Goal: Information Seeking & Learning: Learn about a topic

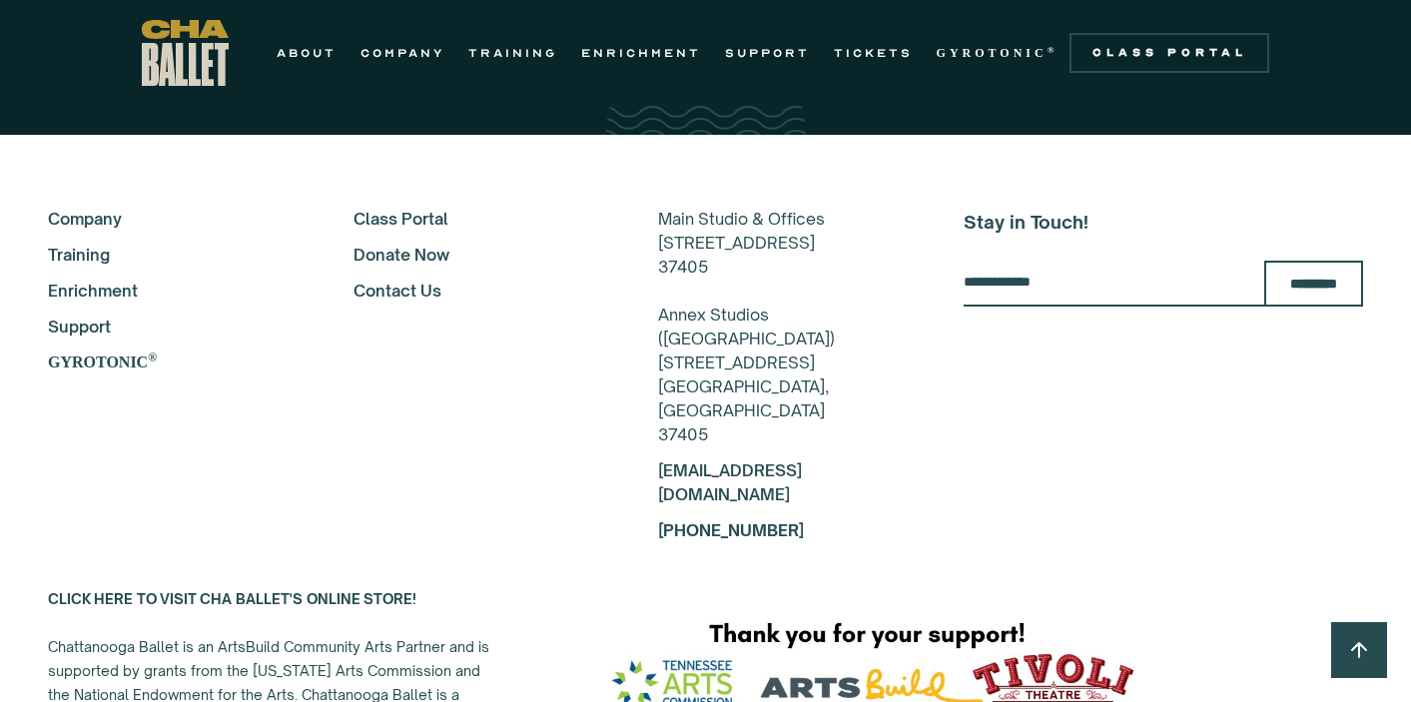
scroll to position [3830, 0]
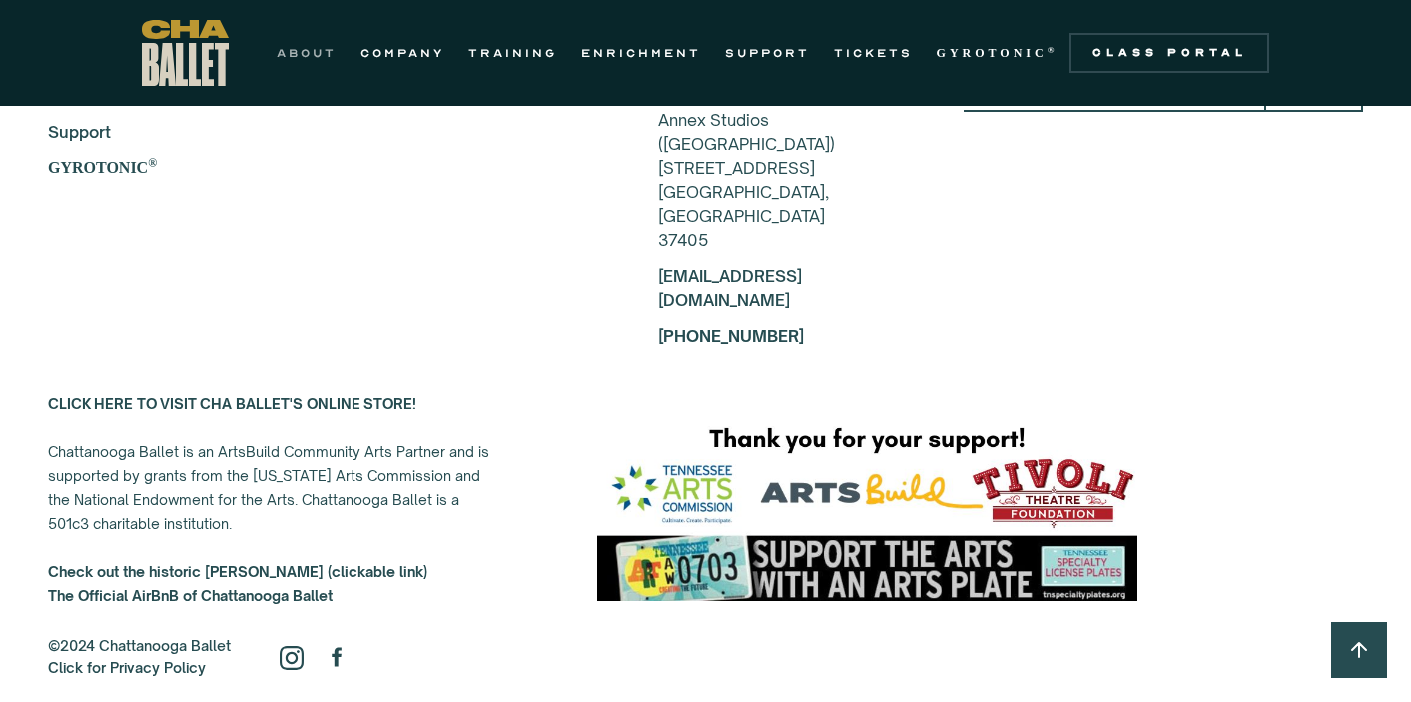
click at [297, 49] on link "ABOUT" at bounding box center [307, 53] width 60 height 24
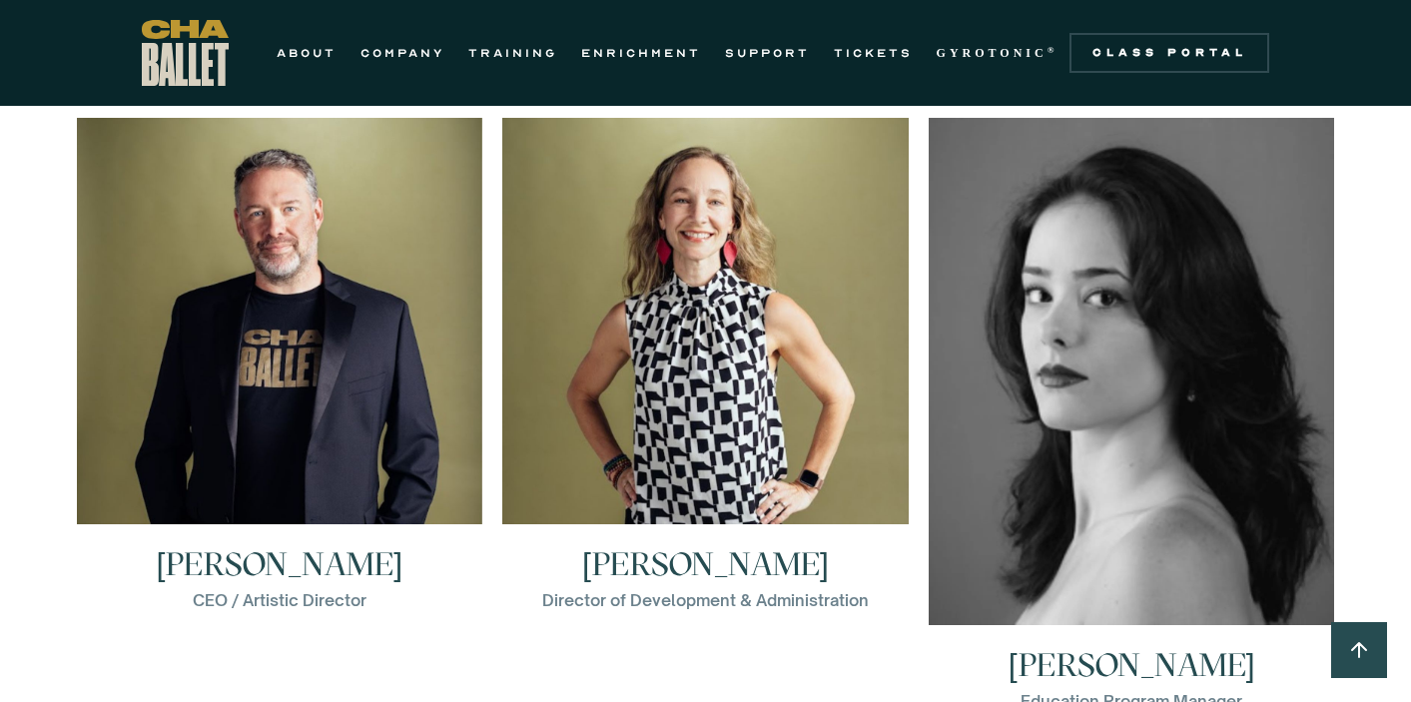
scroll to position [2810, 0]
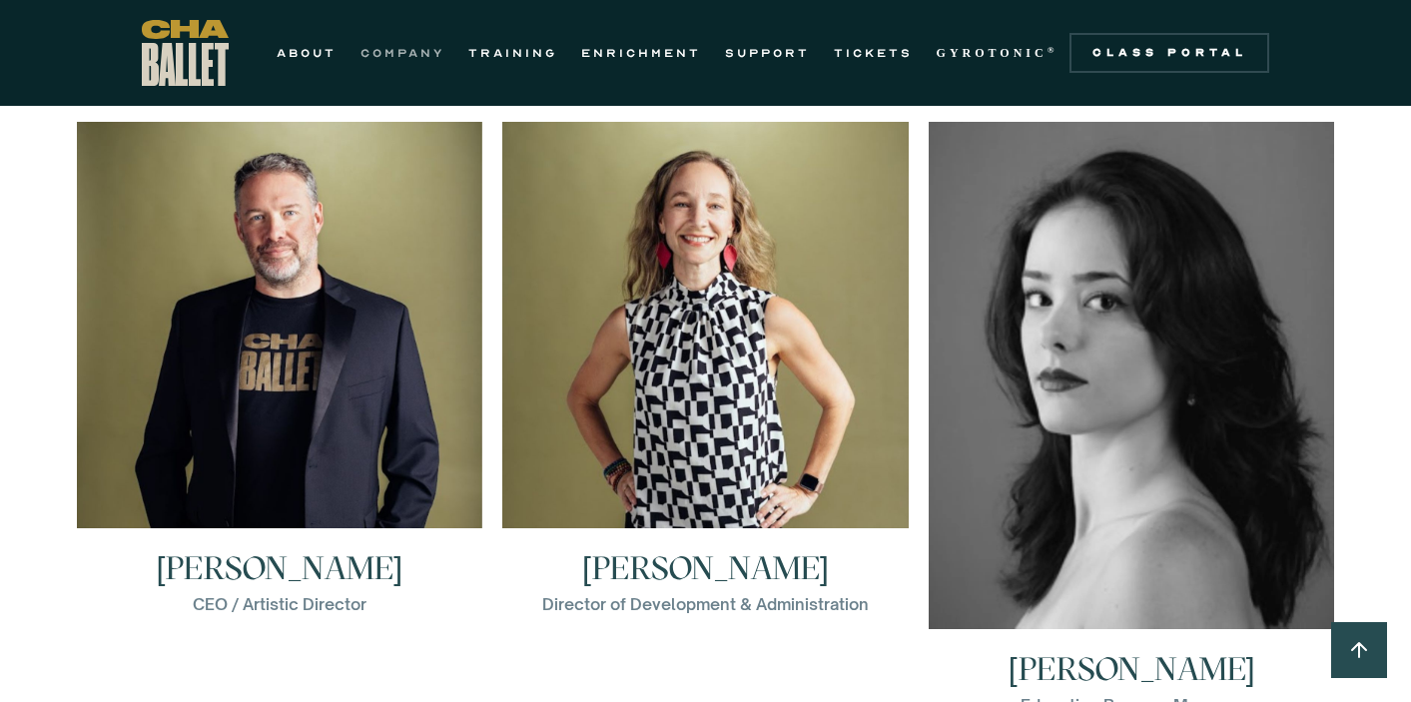
click at [366, 52] on link "COMPANY" at bounding box center [402, 53] width 84 height 24
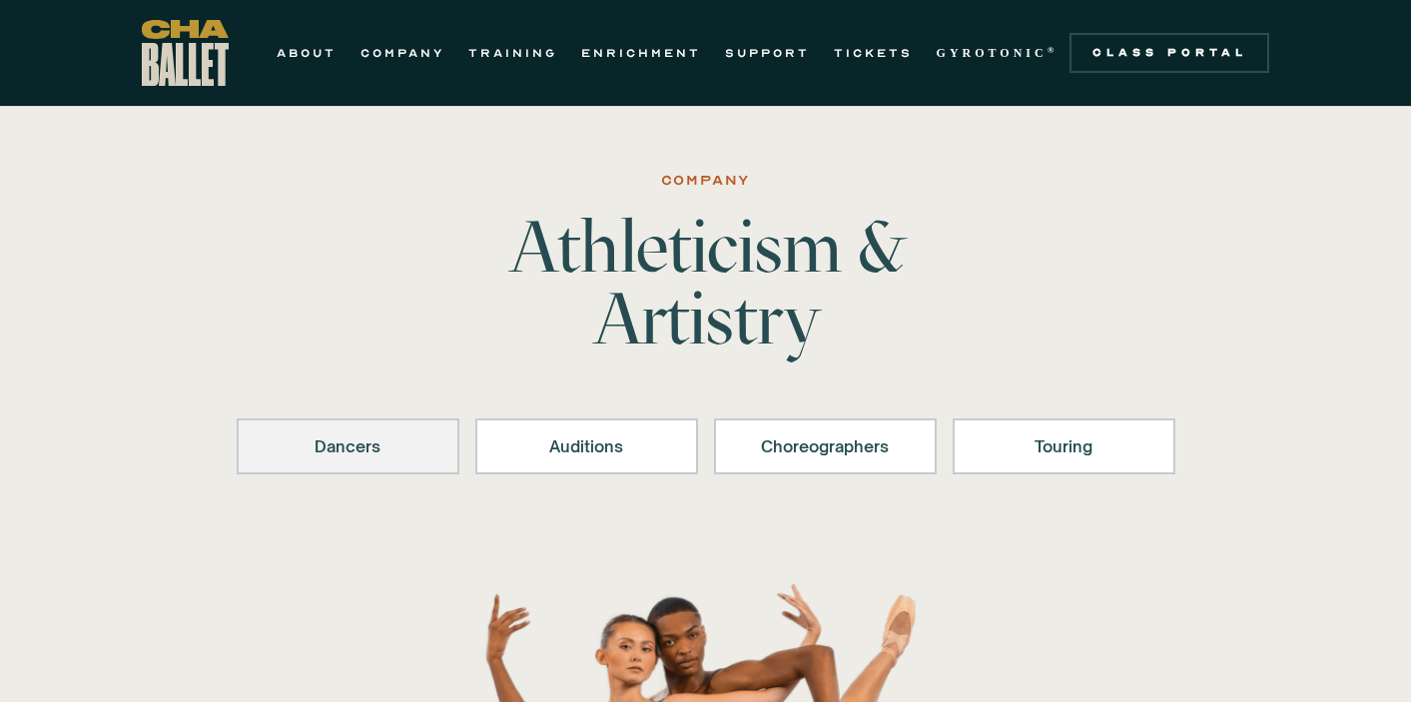
click at [320, 435] on div "Dancers" at bounding box center [348, 446] width 171 height 24
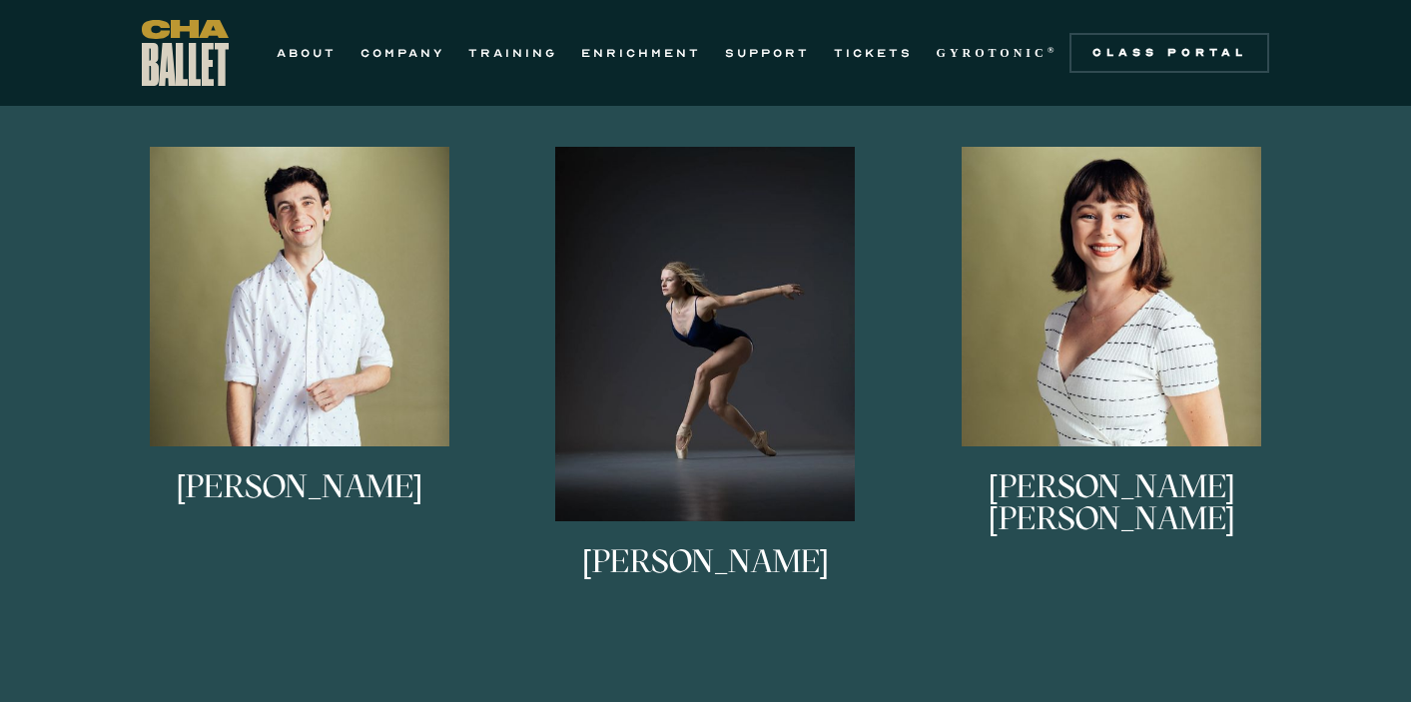
scroll to position [1665, 0]
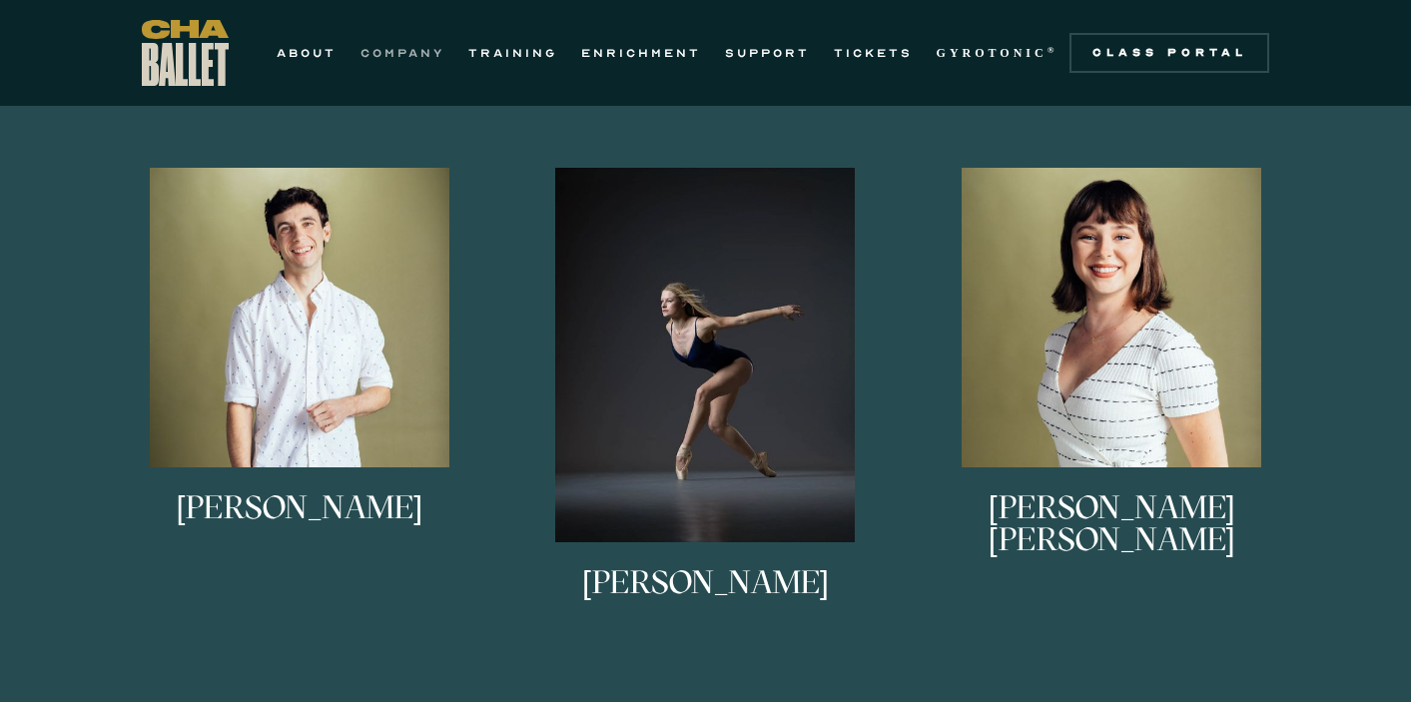
click at [390, 47] on link "COMPANY" at bounding box center [402, 53] width 84 height 24
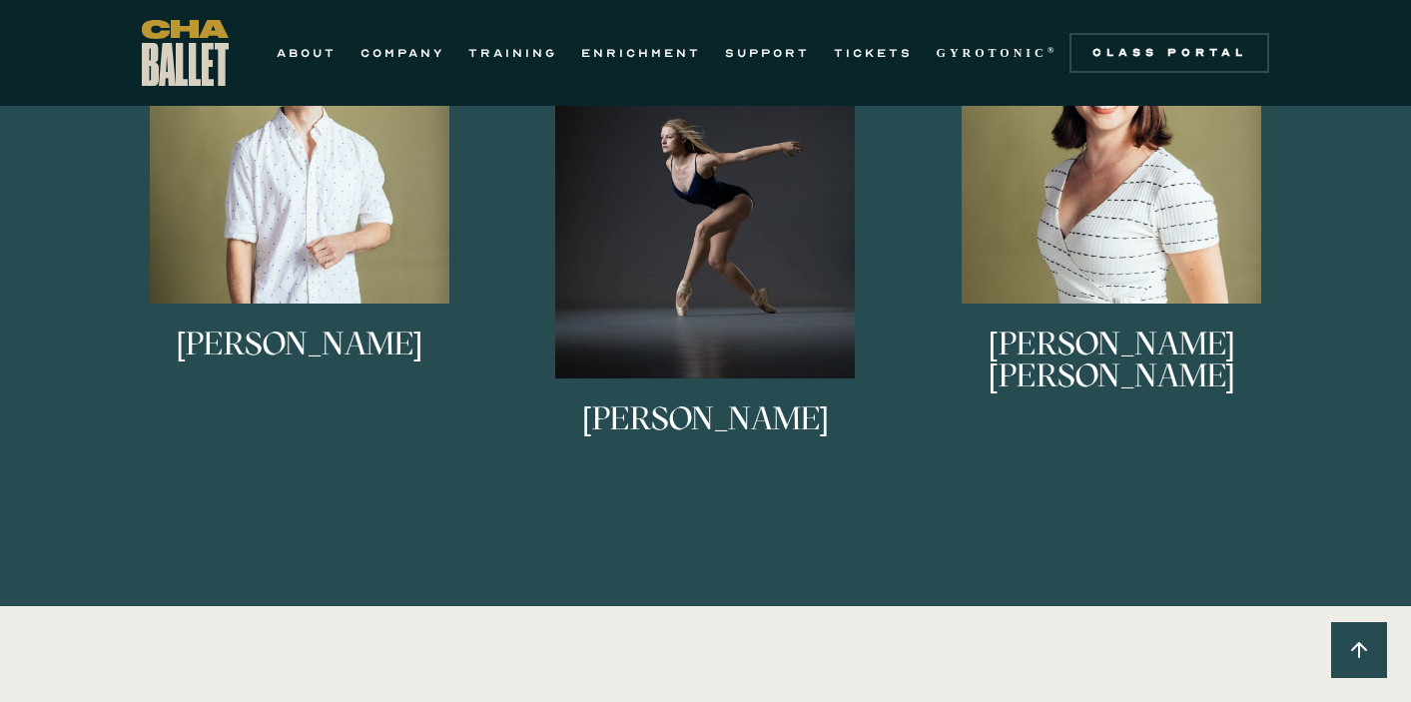
scroll to position [1830, 0]
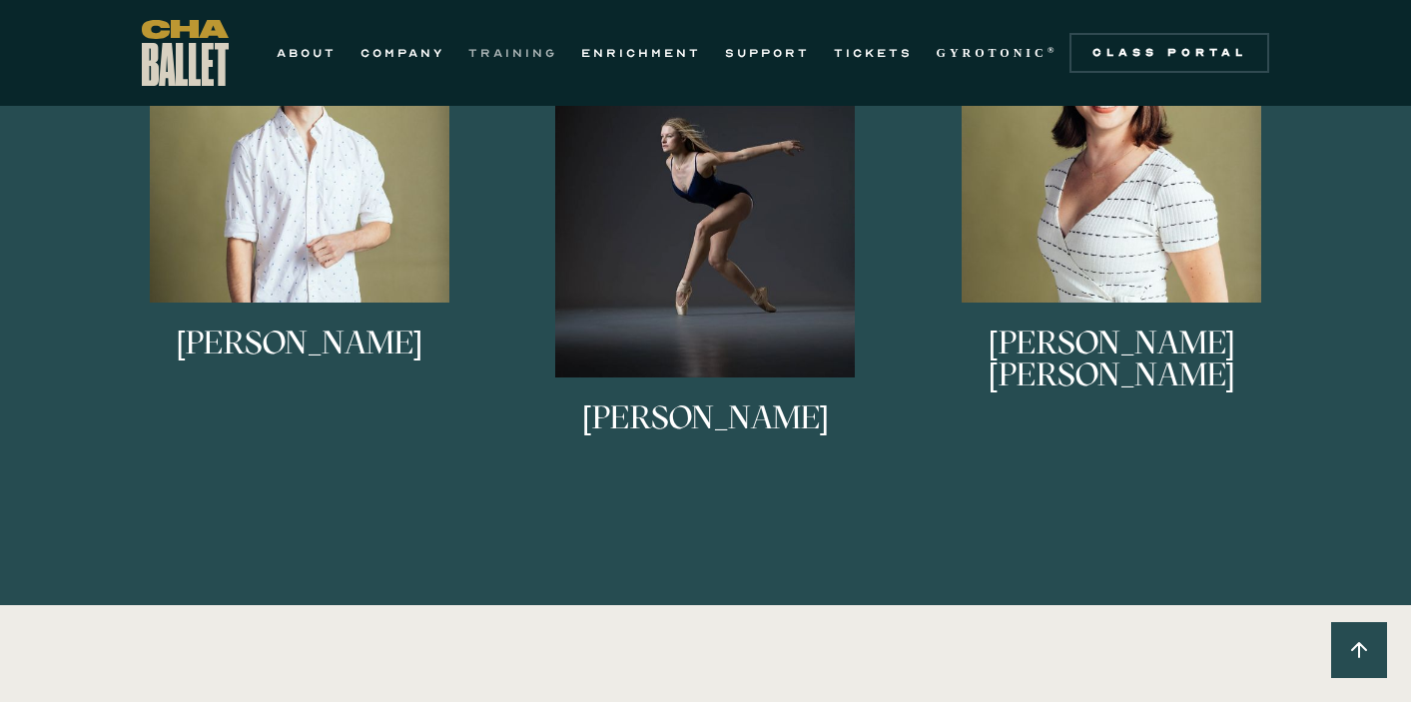
click at [510, 50] on link "TRAINING" at bounding box center [512, 53] width 89 height 24
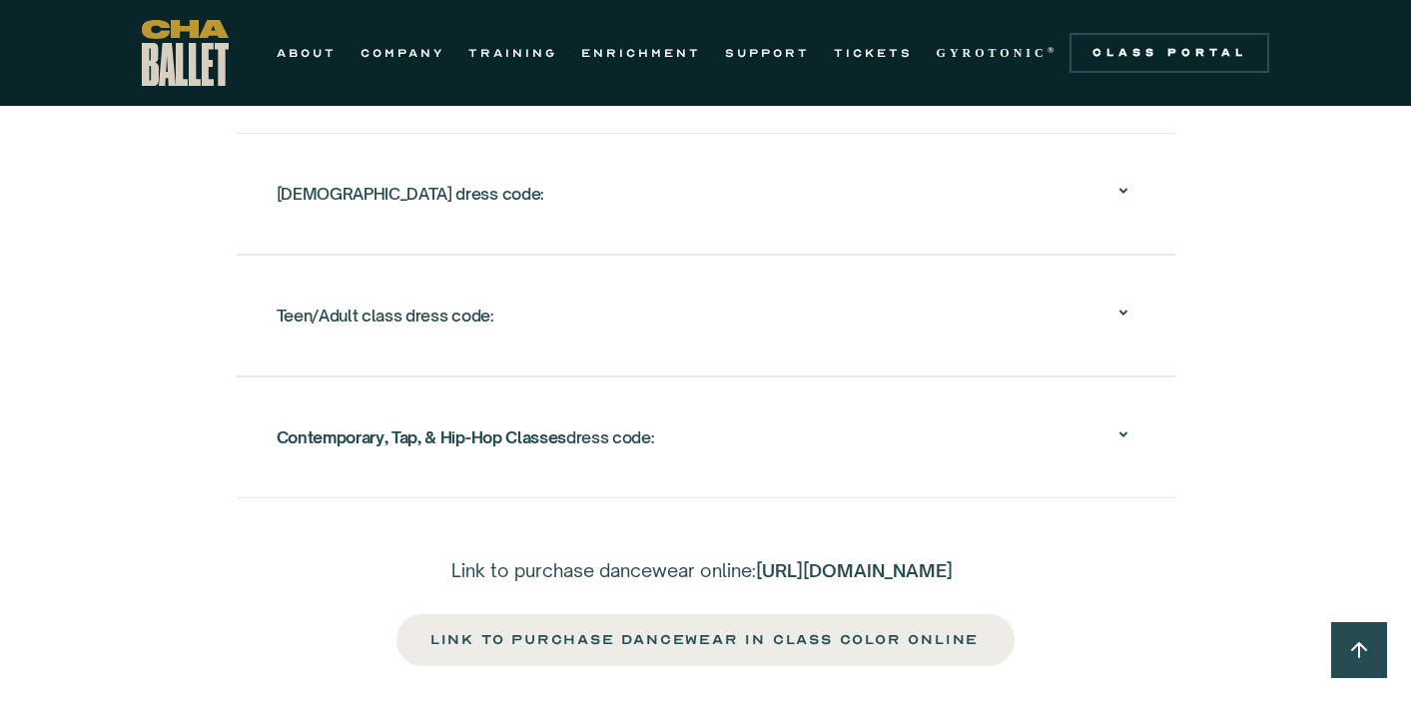
scroll to position [3722, 0]
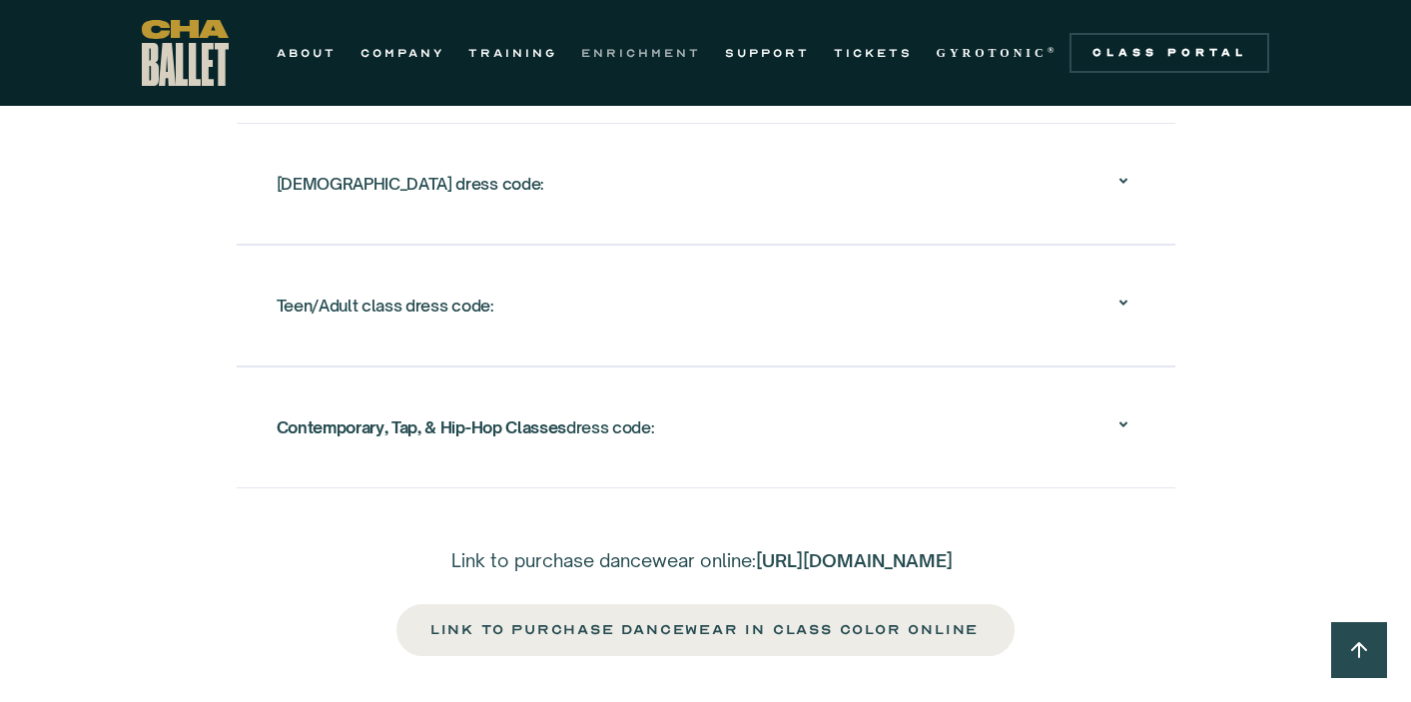
click at [644, 53] on link "ENRICHMENT" at bounding box center [641, 53] width 120 height 24
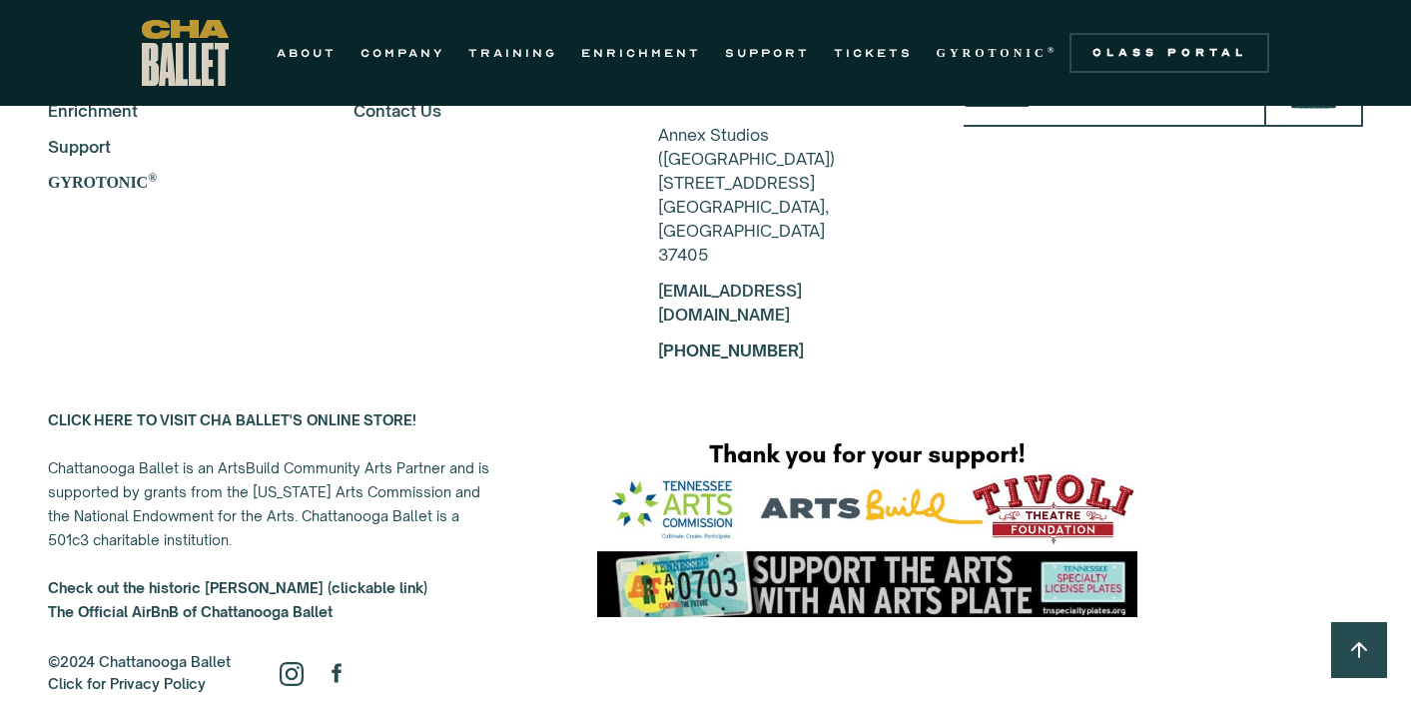
scroll to position [4974, 0]
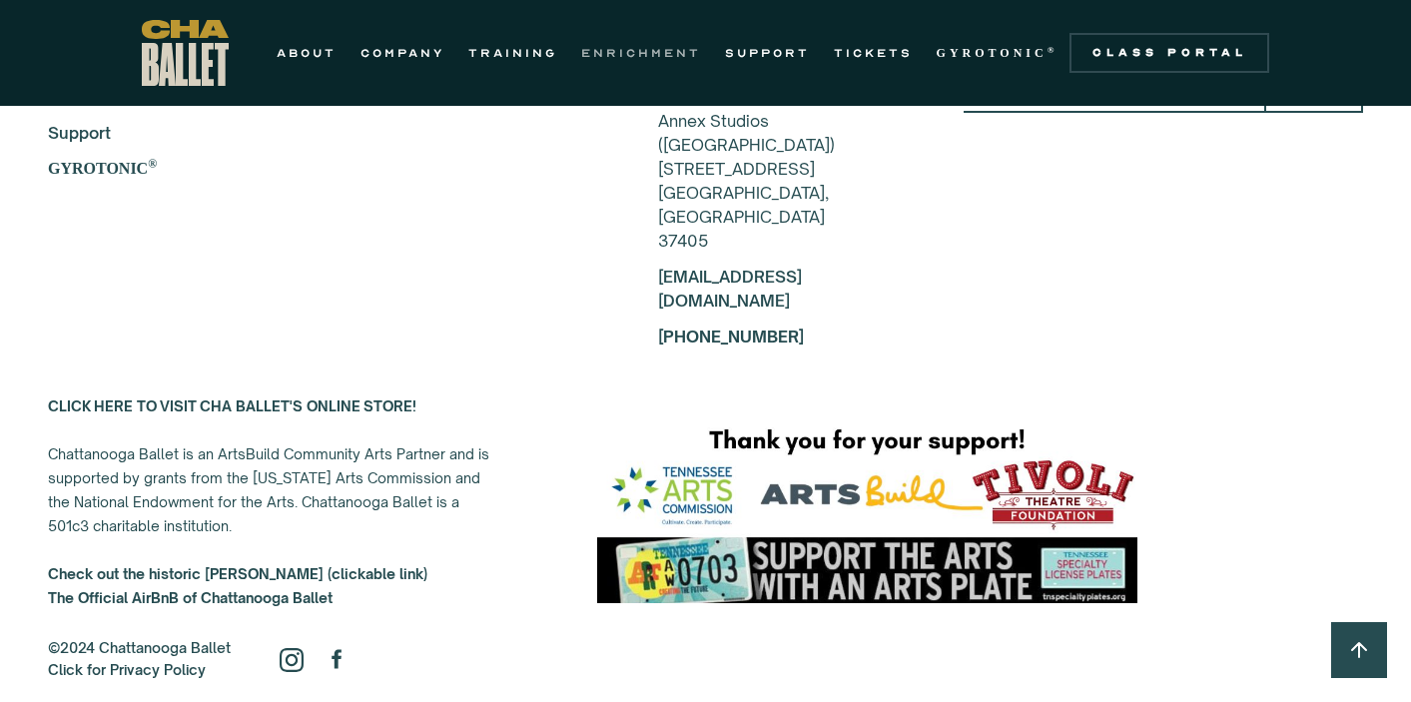
click at [657, 51] on link "ENRICHMENT" at bounding box center [641, 53] width 120 height 24
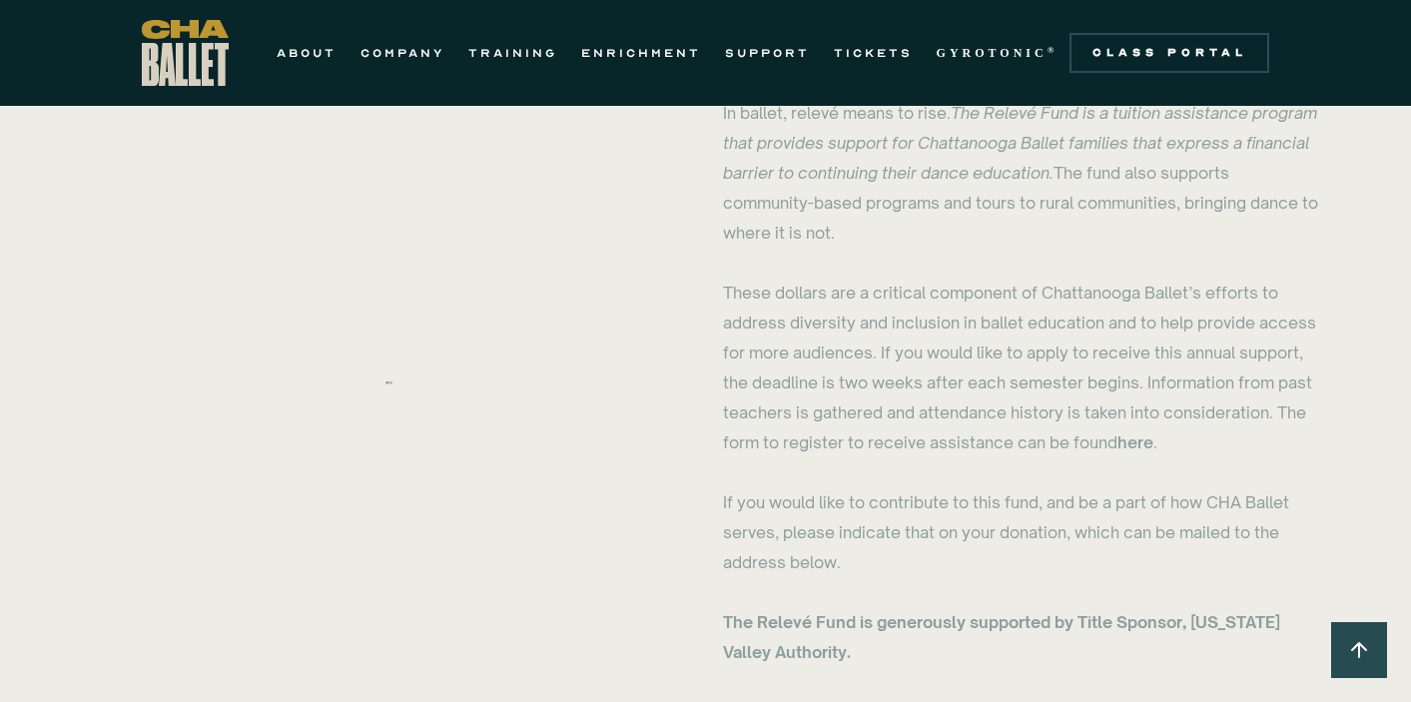
scroll to position [2243, 0]
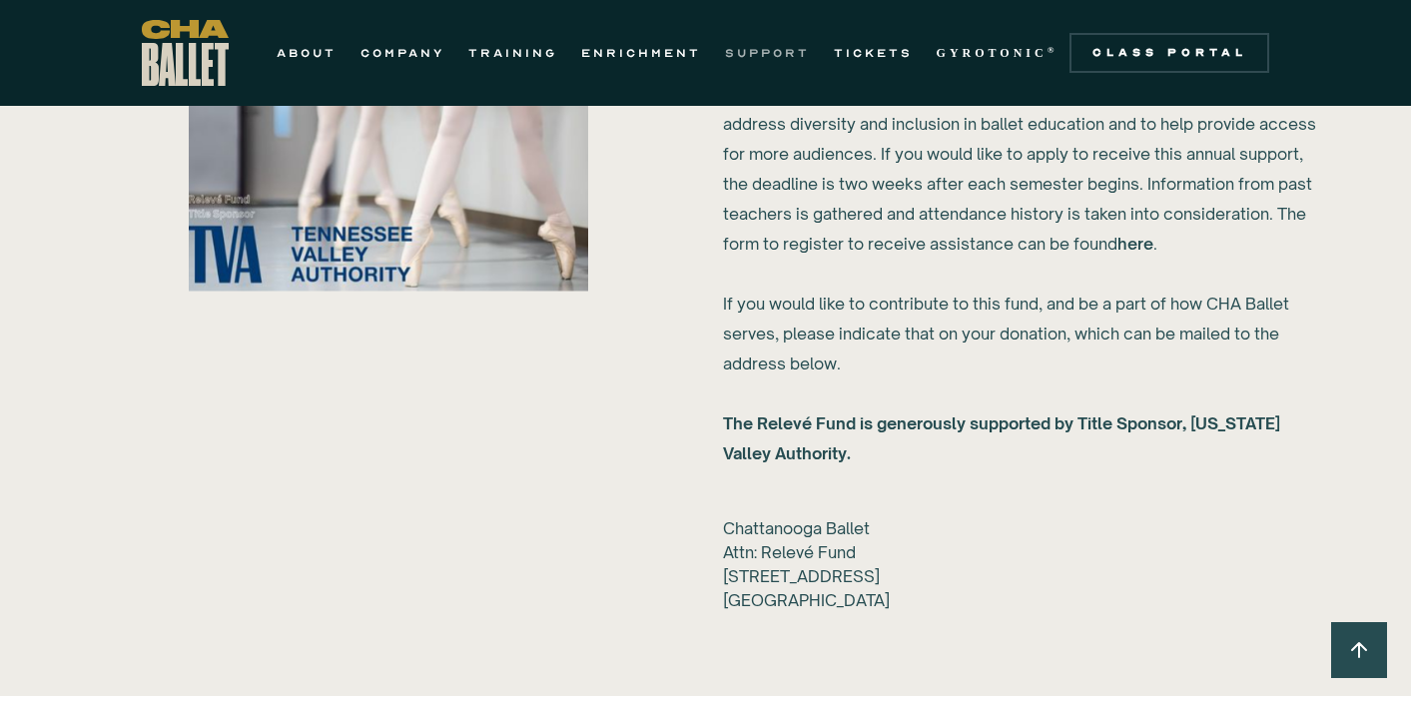
click at [767, 48] on link "SUPPORT" at bounding box center [767, 53] width 85 height 24
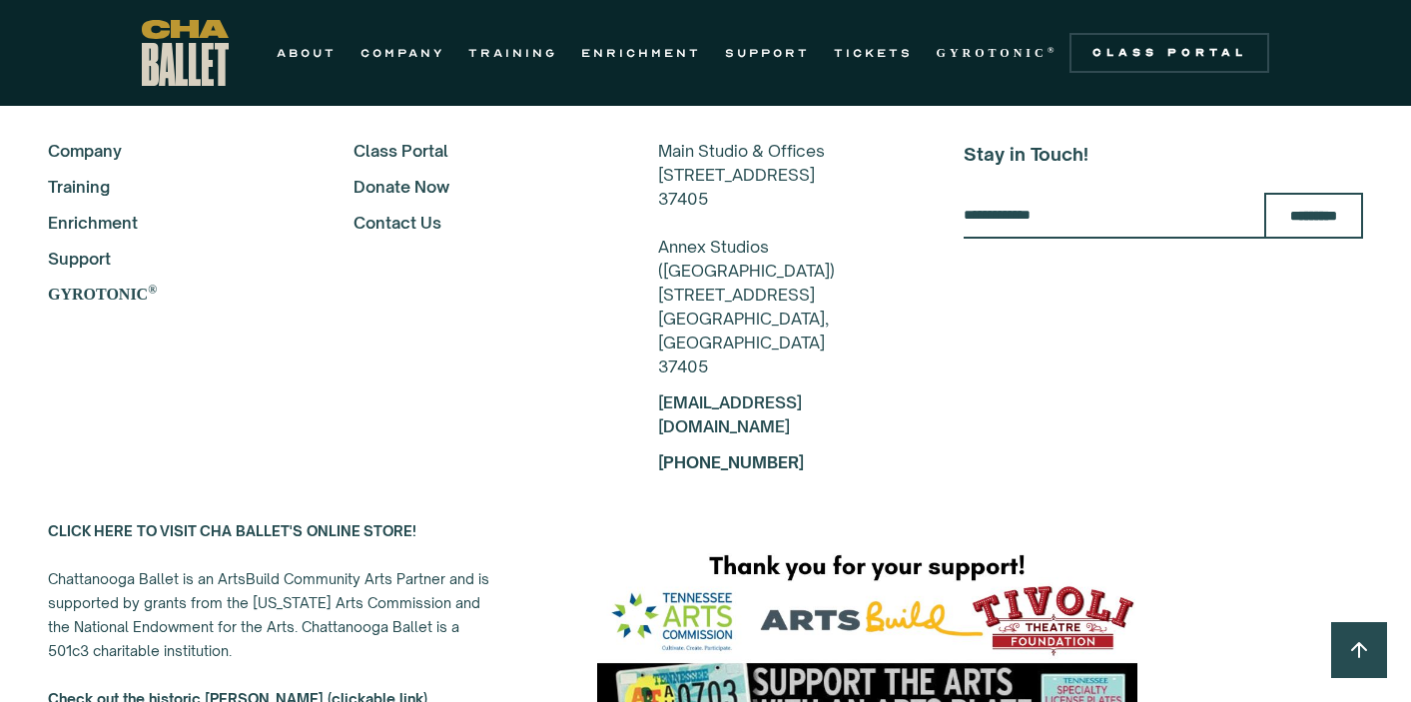
scroll to position [5768, 0]
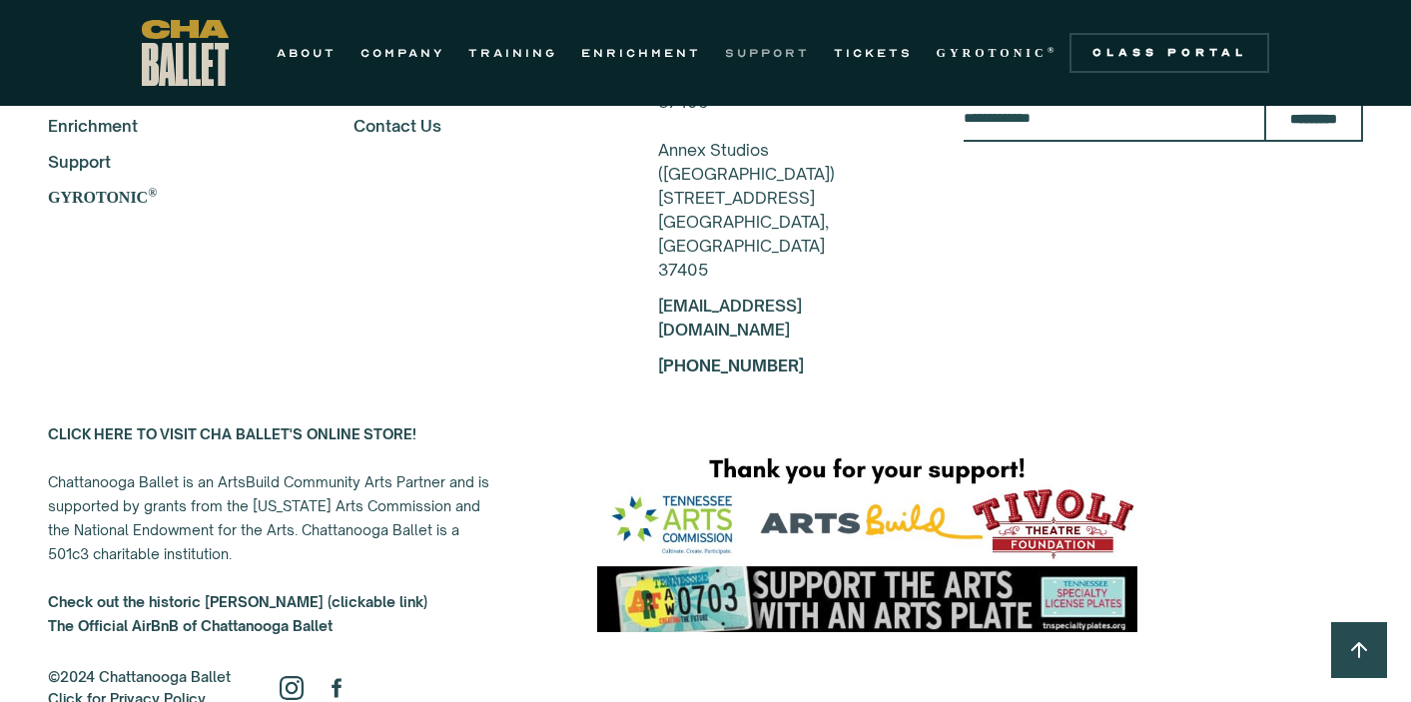
click at [762, 64] on link "SUPPORT" at bounding box center [767, 53] width 85 height 24
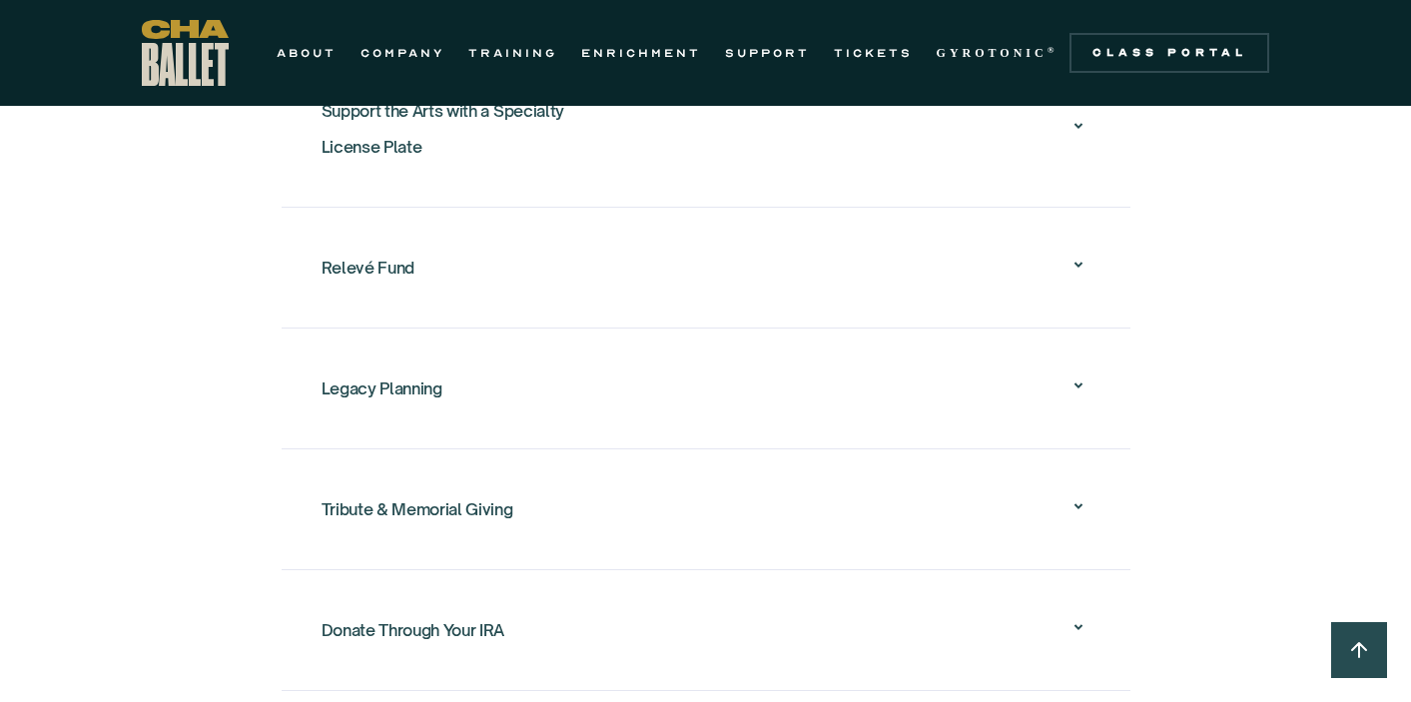
scroll to position [2521, 0]
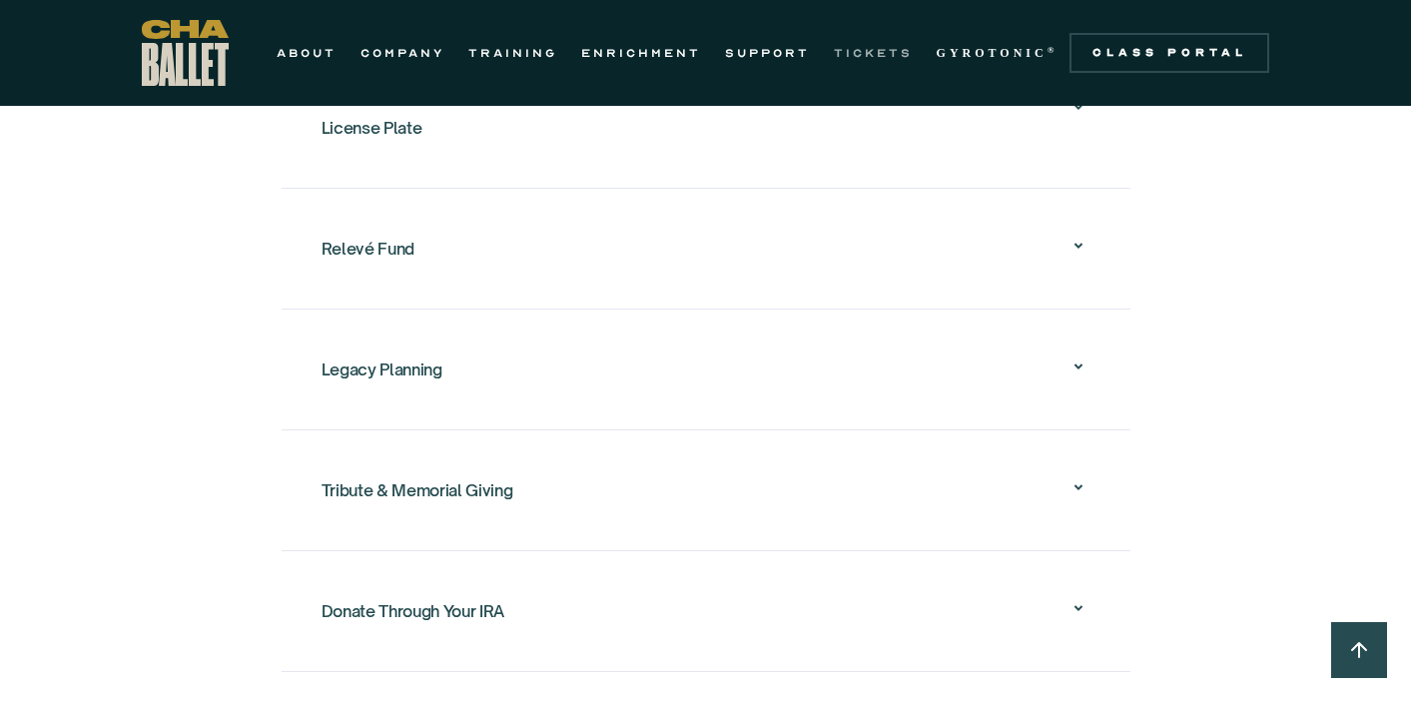
click at [881, 56] on link "TICKETS" at bounding box center [873, 53] width 79 height 24
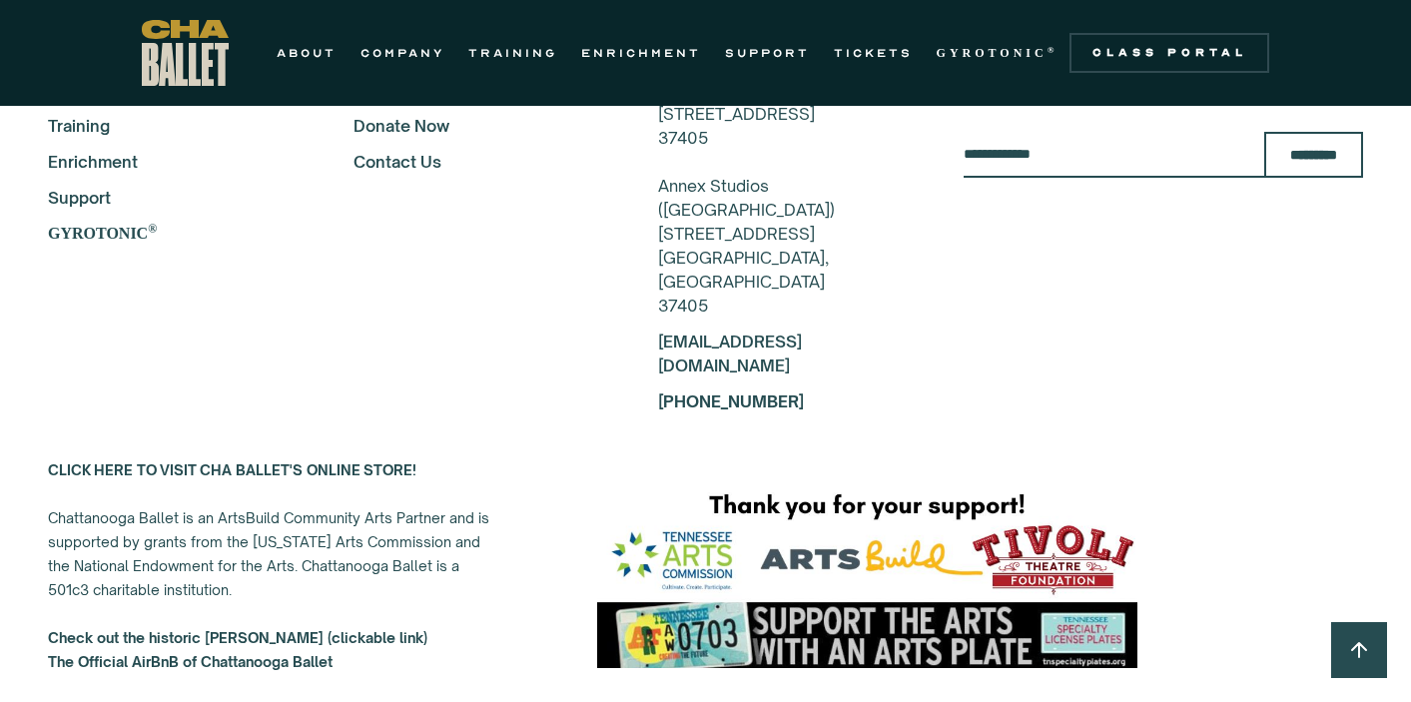
scroll to position [3720, 0]
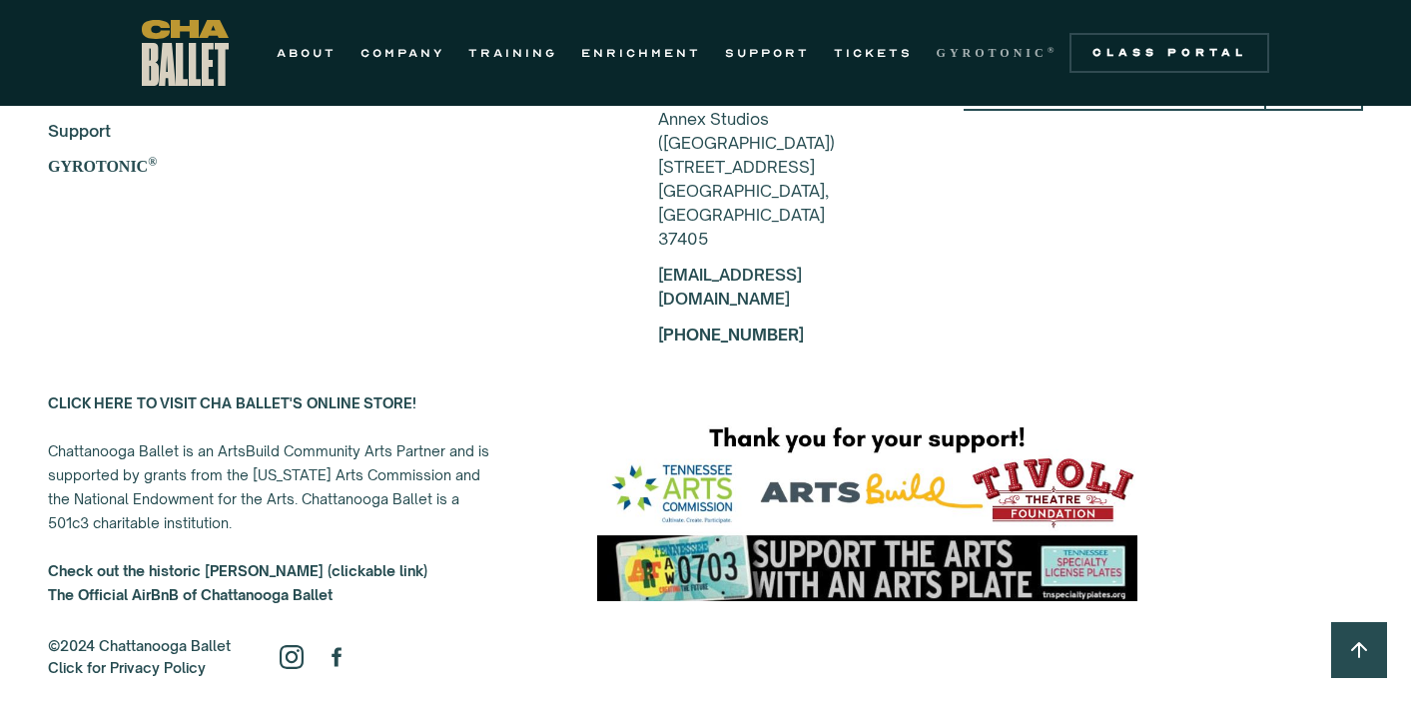
click at [971, 50] on strong "GYROTONIC" at bounding box center [991, 53] width 111 height 14
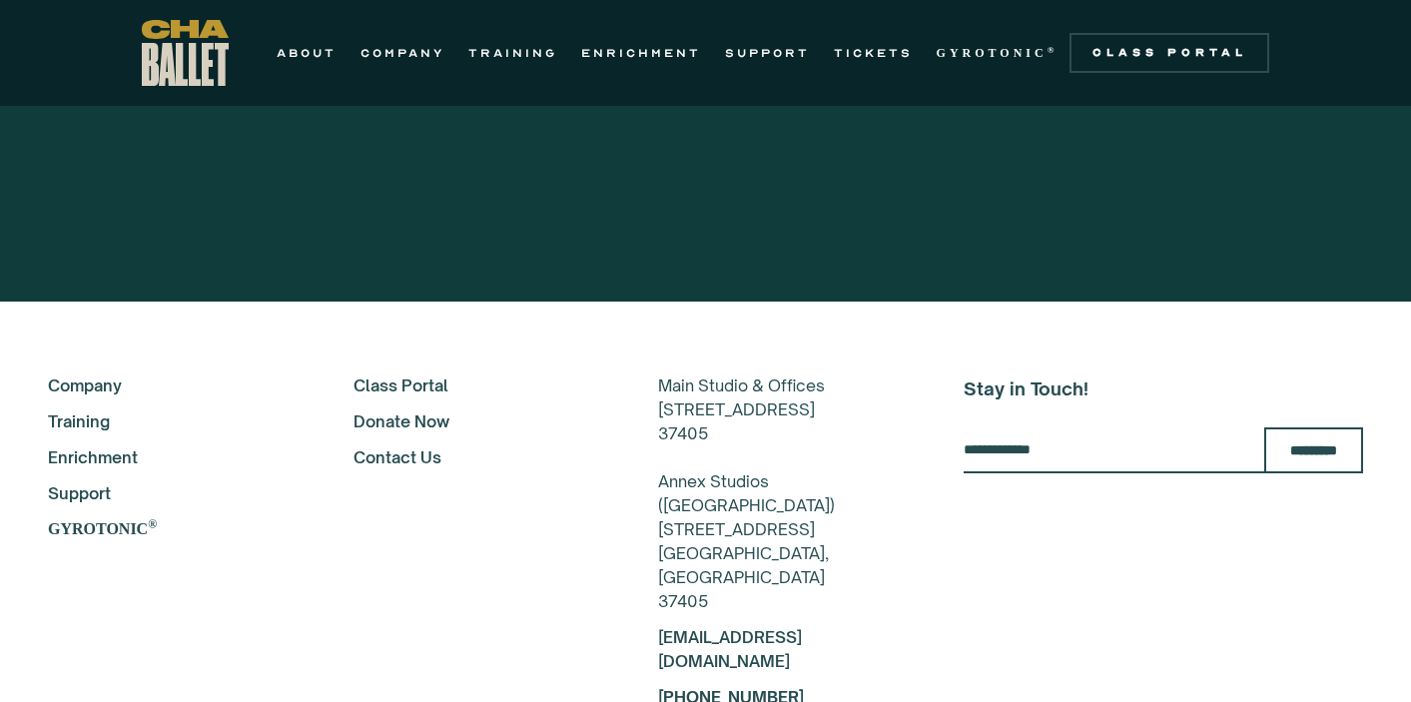
scroll to position [3773, 0]
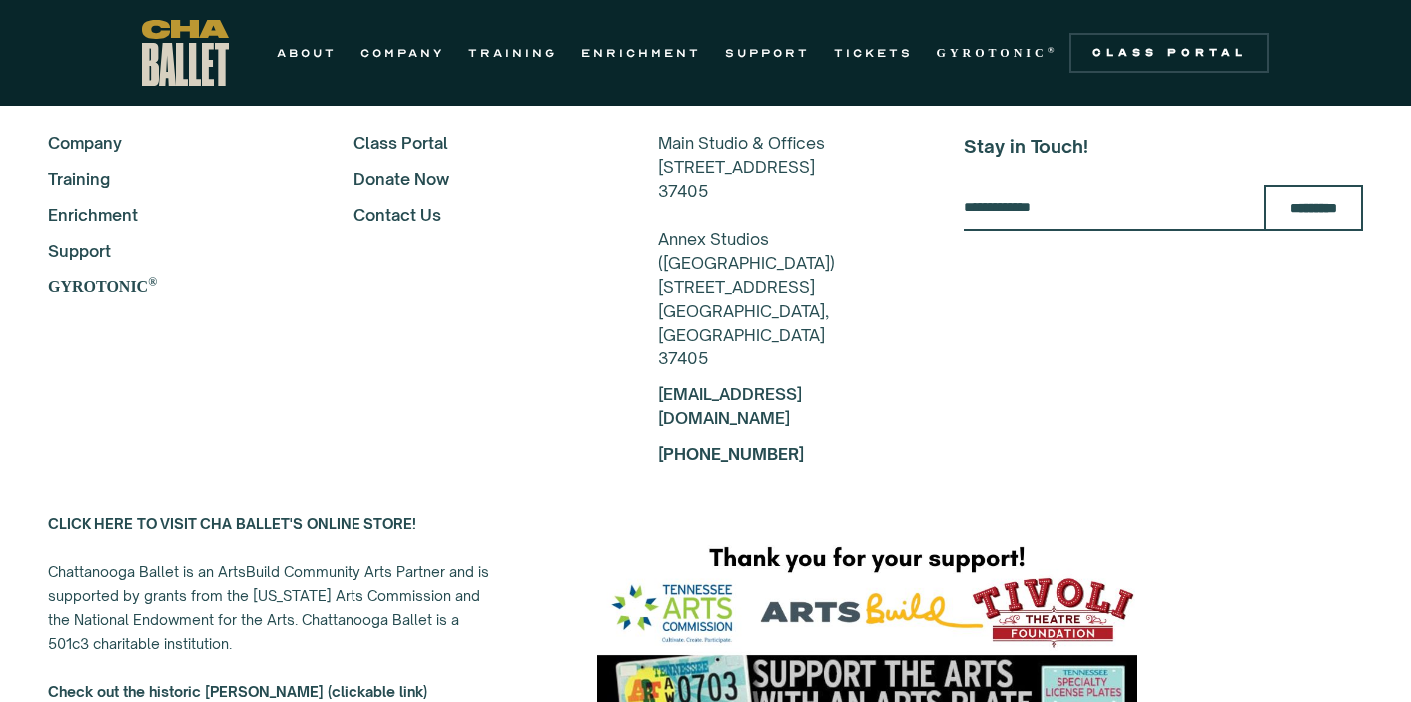
click at [186, 78] on img "home" at bounding box center [185, 53] width 87 height 66
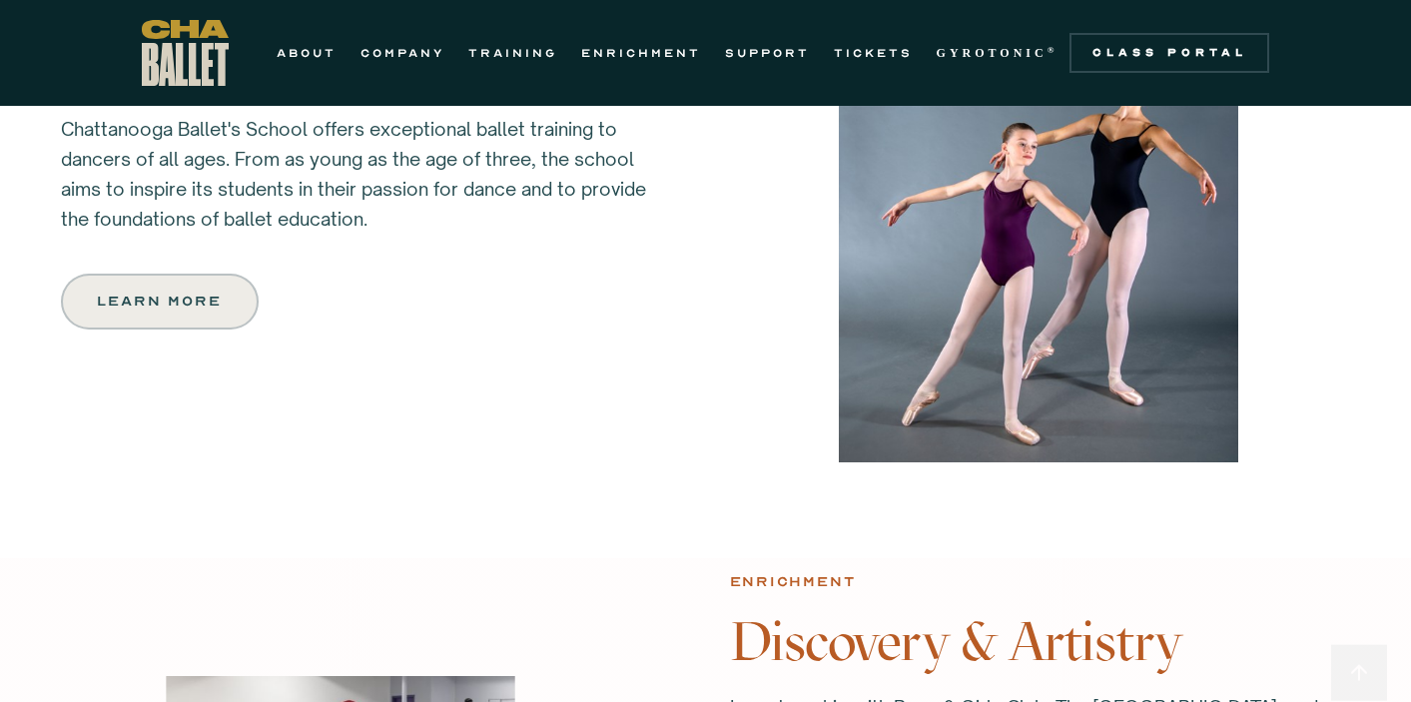
scroll to position [1800, 0]
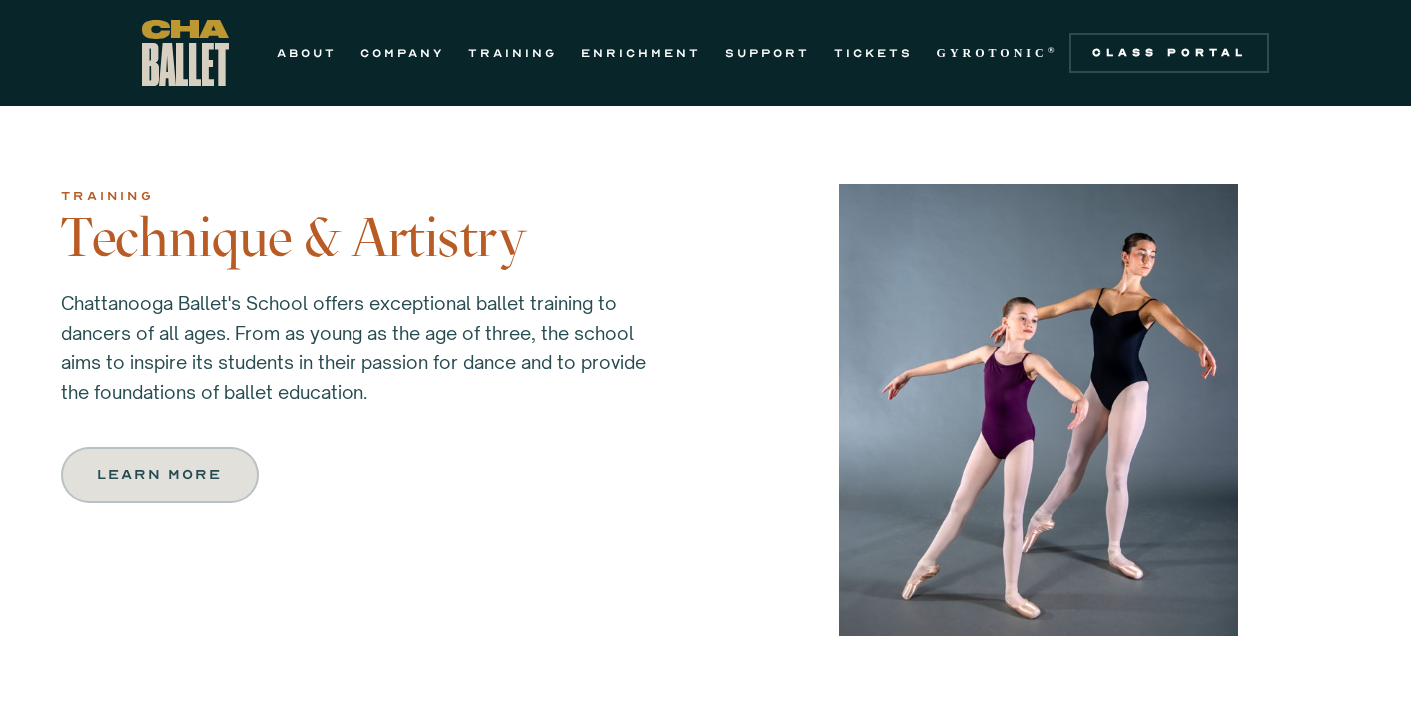
click at [86, 459] on link "Learn more" at bounding box center [160, 475] width 198 height 56
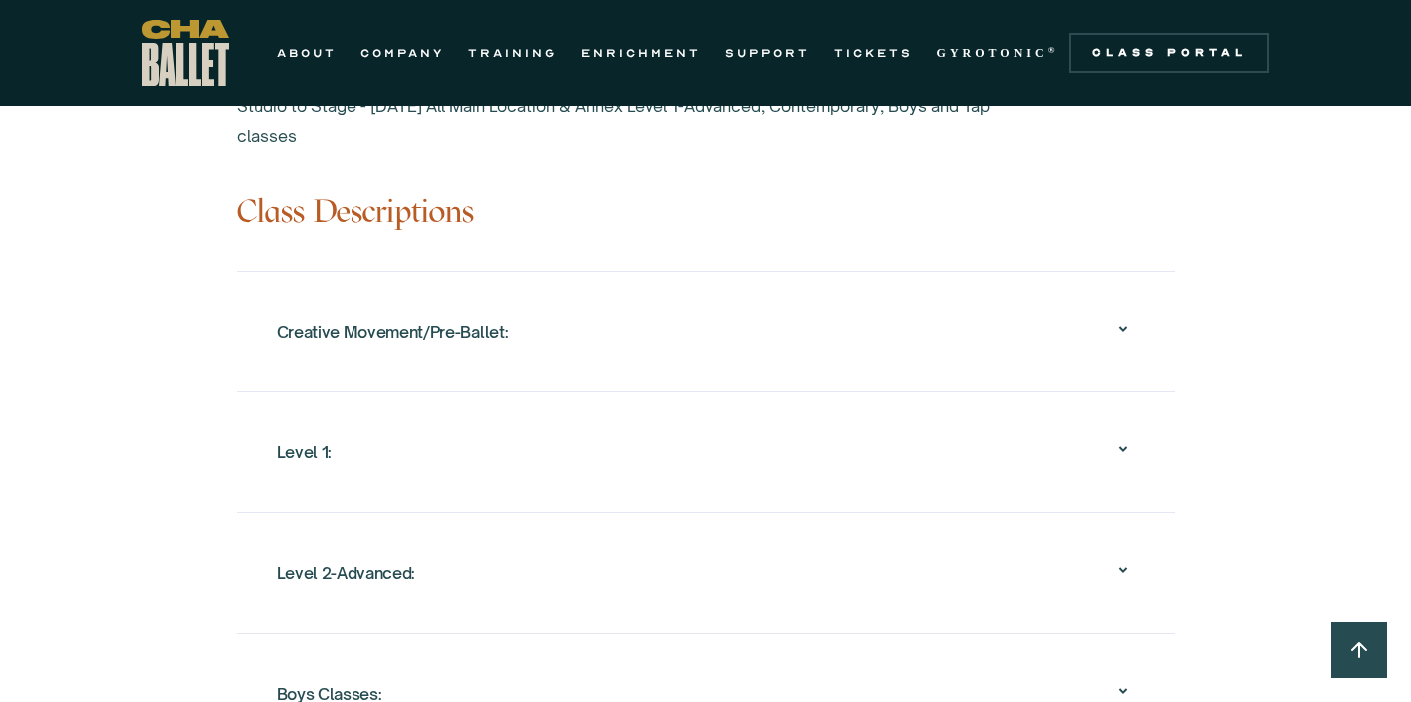
scroll to position [2050, 0]
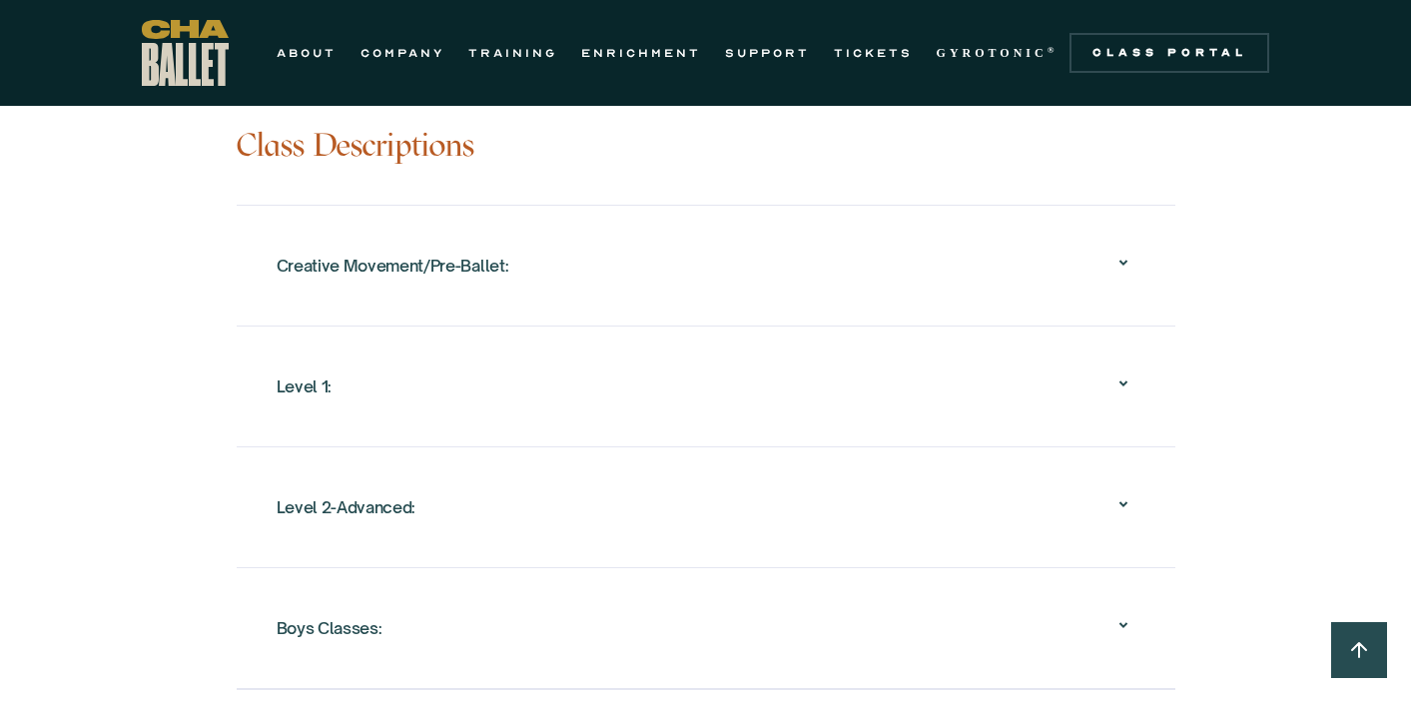
click at [589, 293] on div "Creative Movement/Pre-Ballet:" at bounding box center [706, 266] width 858 height 64
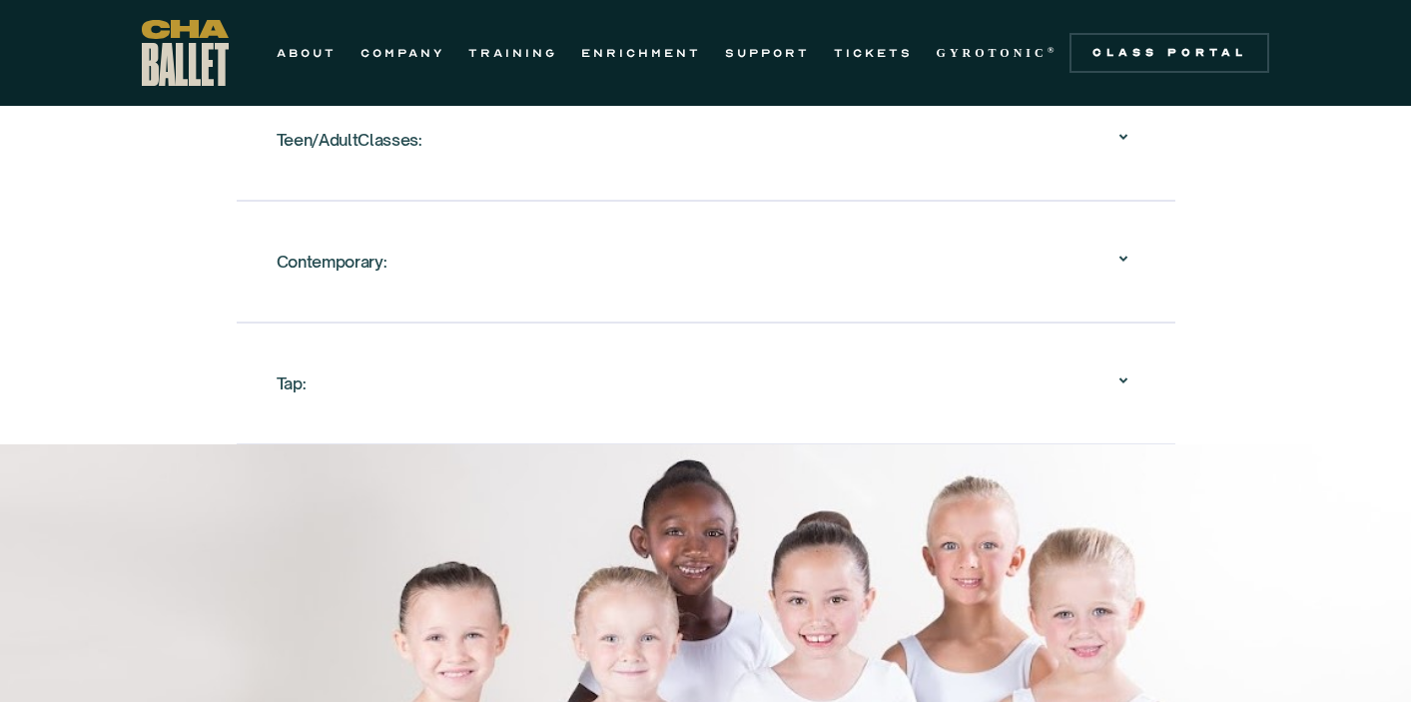
click at [301, 366] on div "Tap:" at bounding box center [292, 383] width 30 height 36
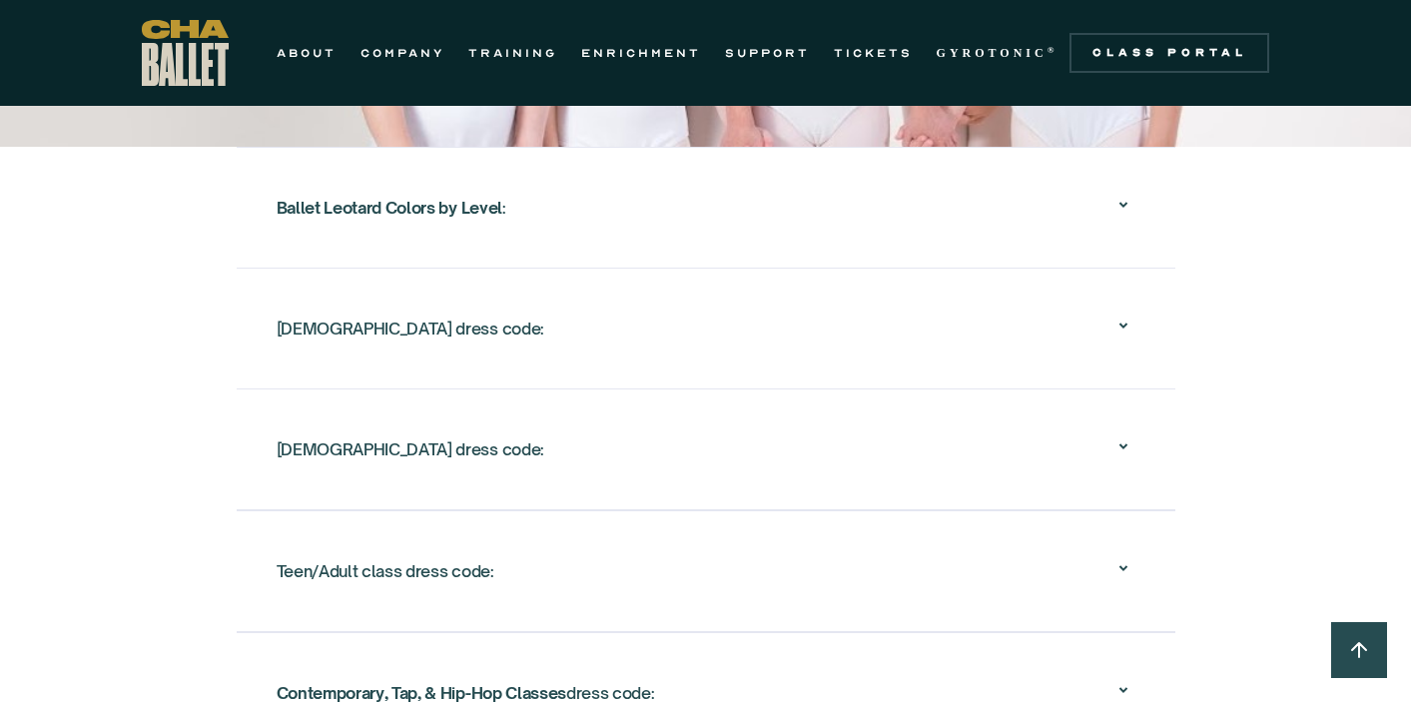
scroll to position [4174, 0]
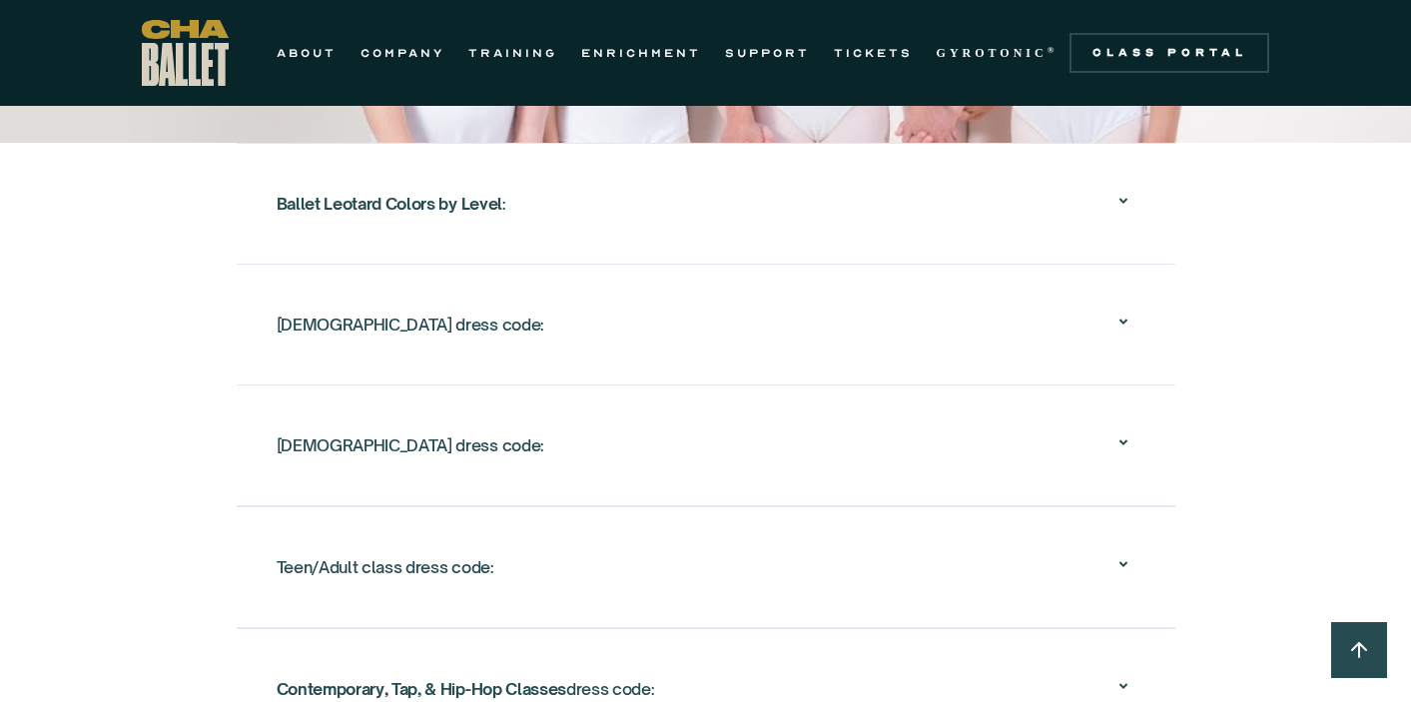
click at [339, 347] on div "[DEMOGRAPHIC_DATA] dress code:" at bounding box center [706, 324] width 858 height 64
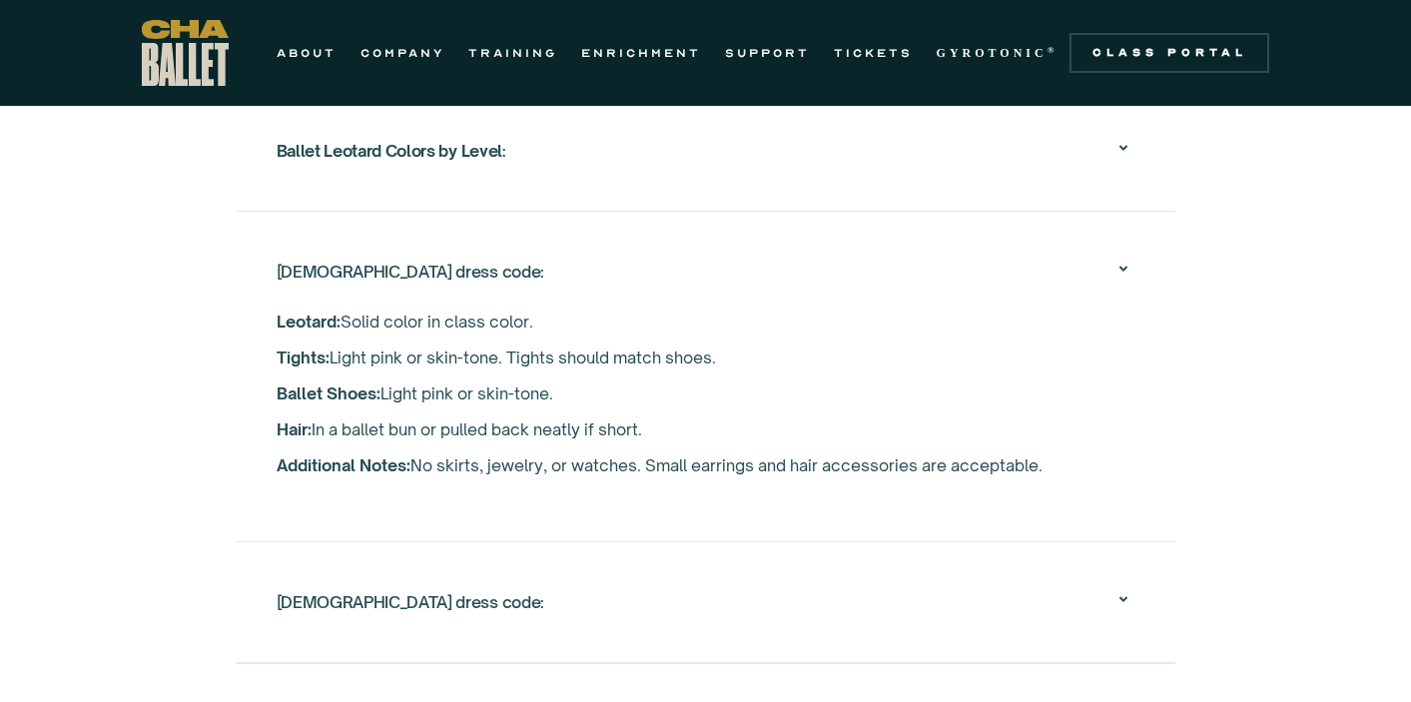
scroll to position [3520, 0]
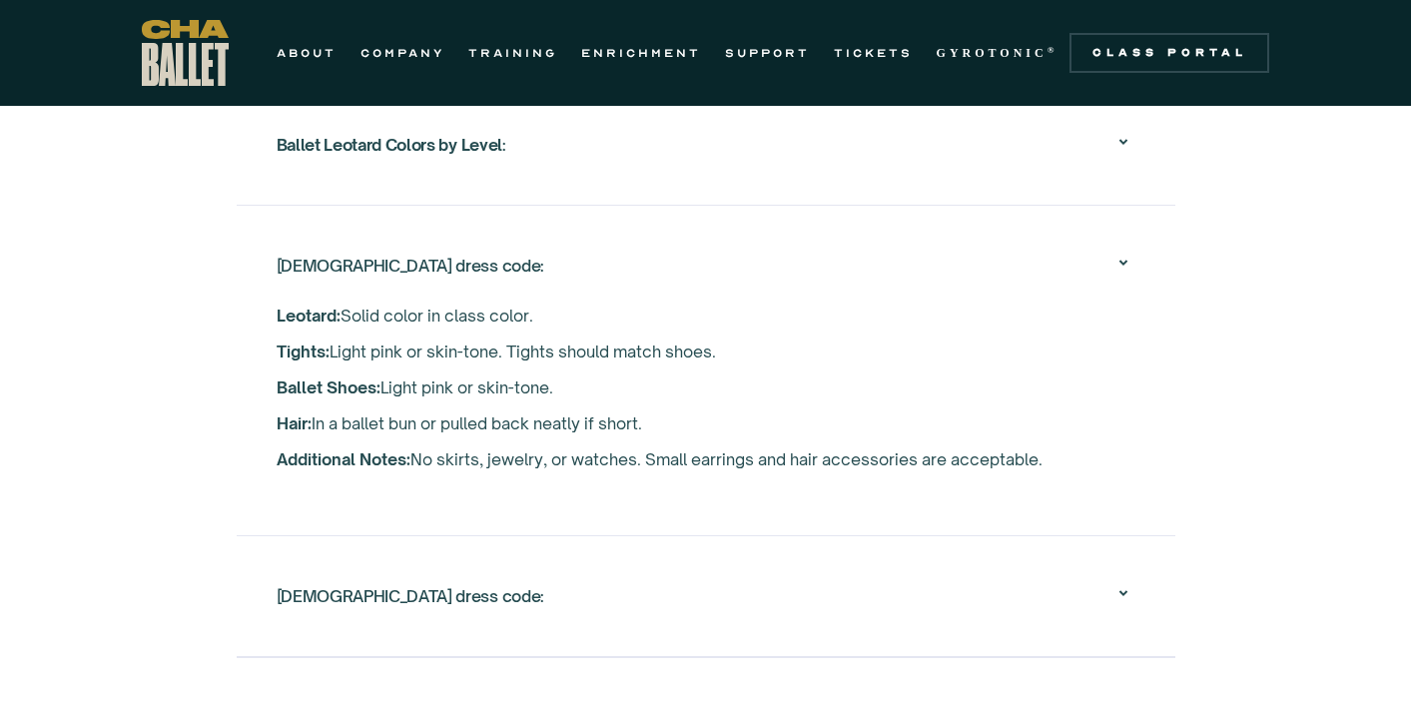
click at [362, 148] on strong "Ballet Leotard Colors by Level" at bounding box center [390, 145] width 226 height 20
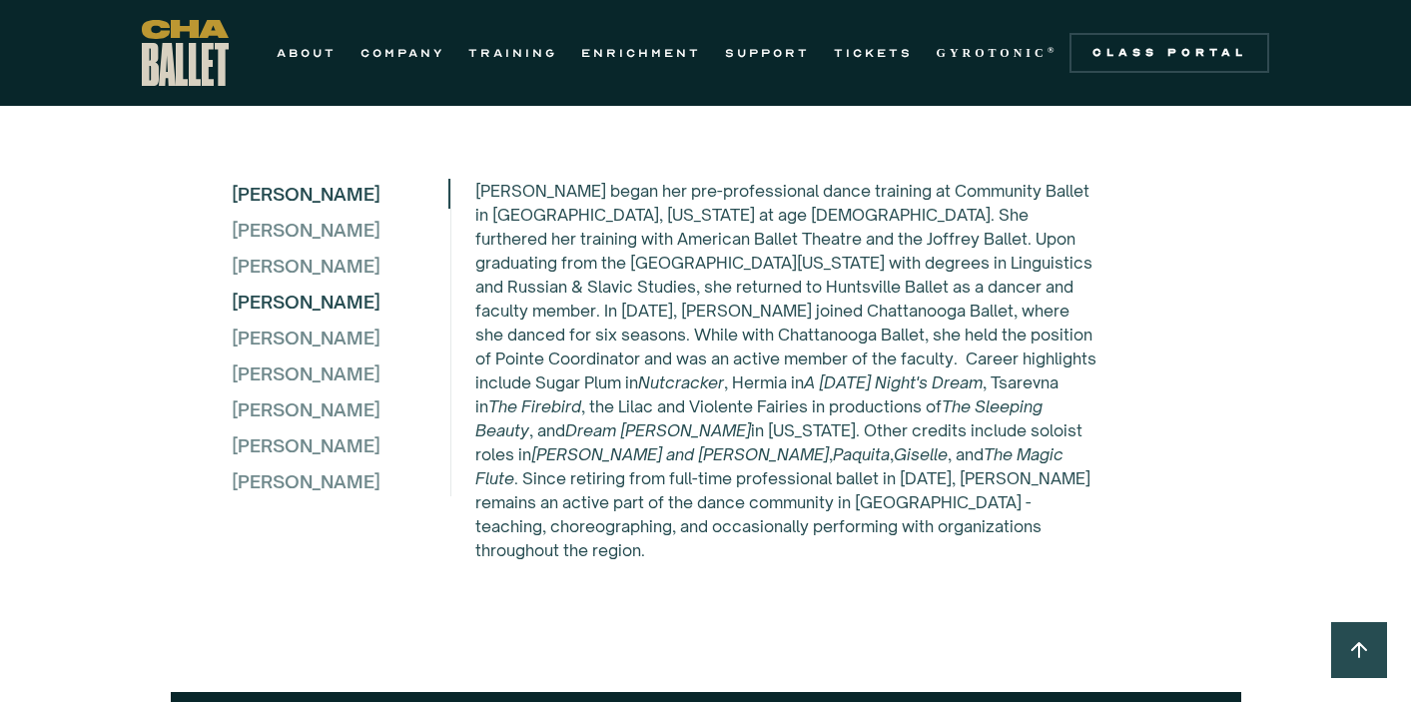
scroll to position [5923, 0]
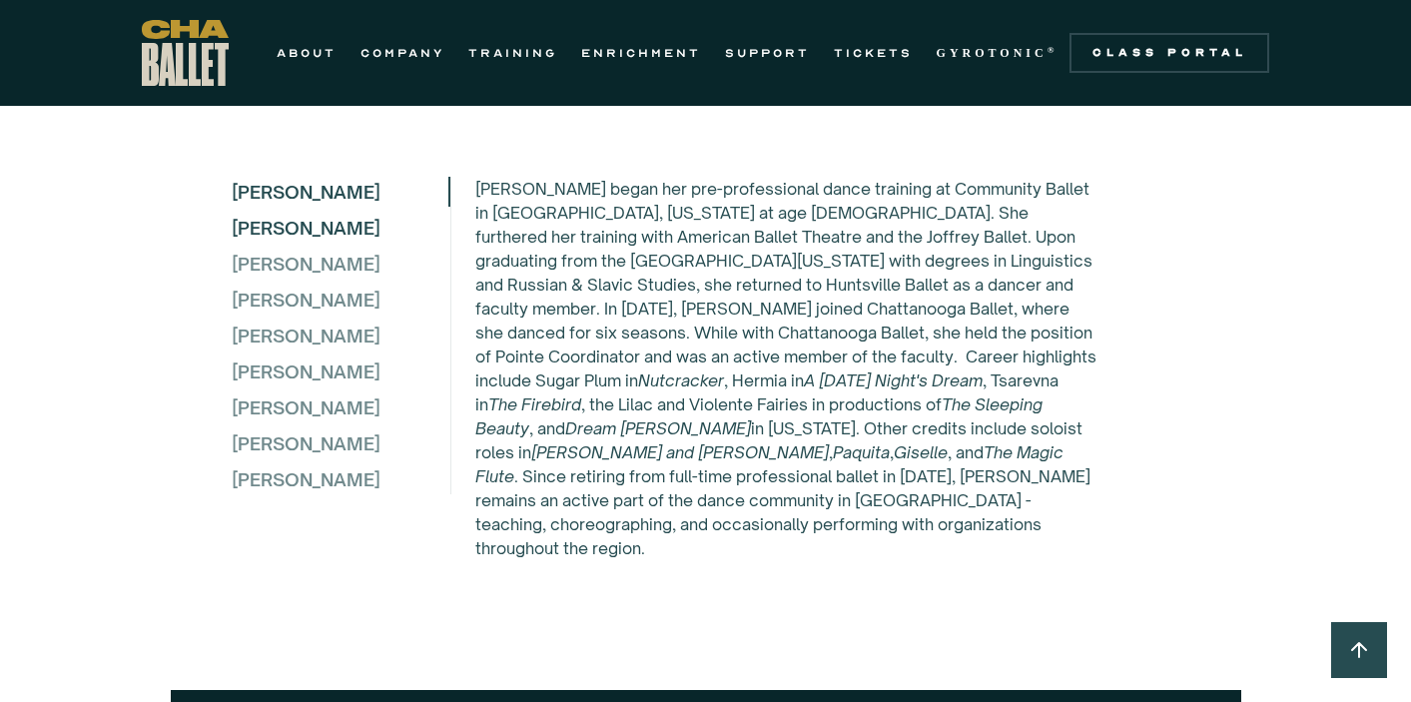
click at [351, 243] on div "[PERSON_NAME]" at bounding box center [340, 228] width 217 height 30
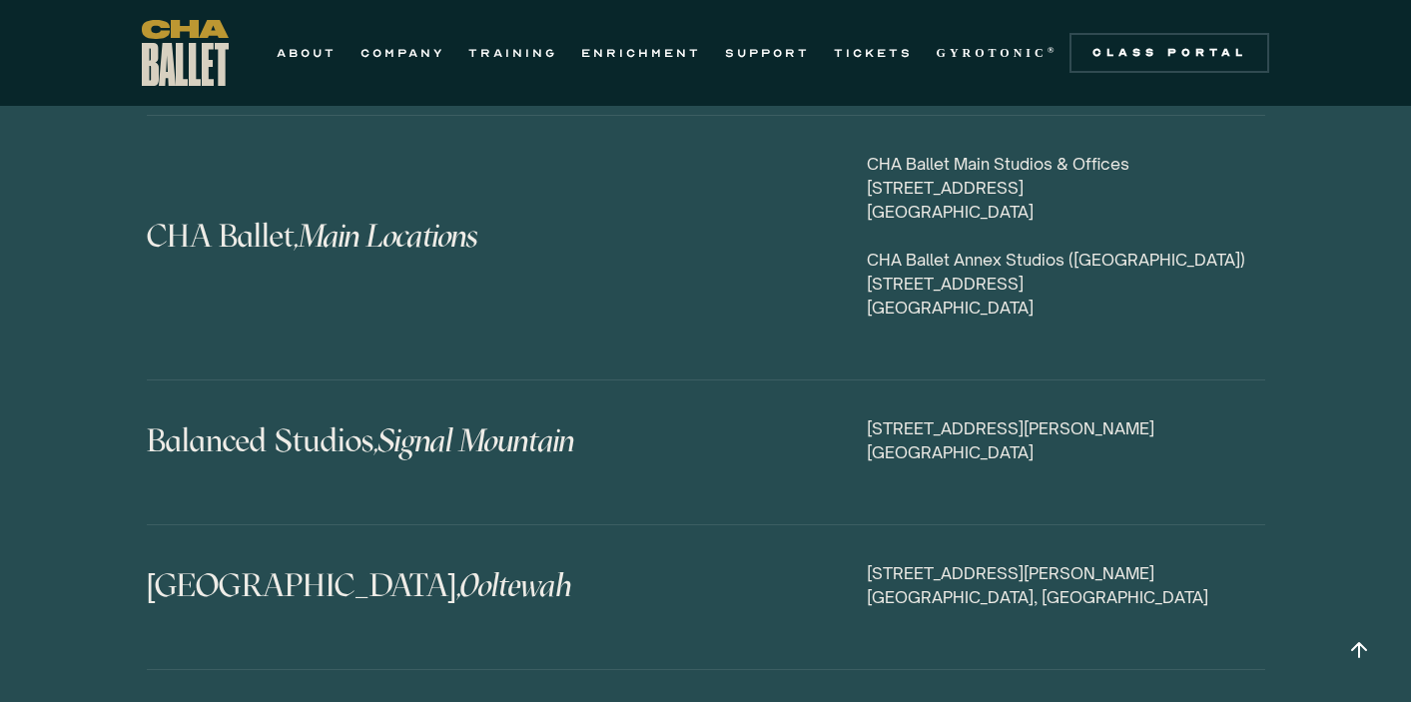
scroll to position [9497, 0]
